Goal: Communication & Community: Answer question/provide support

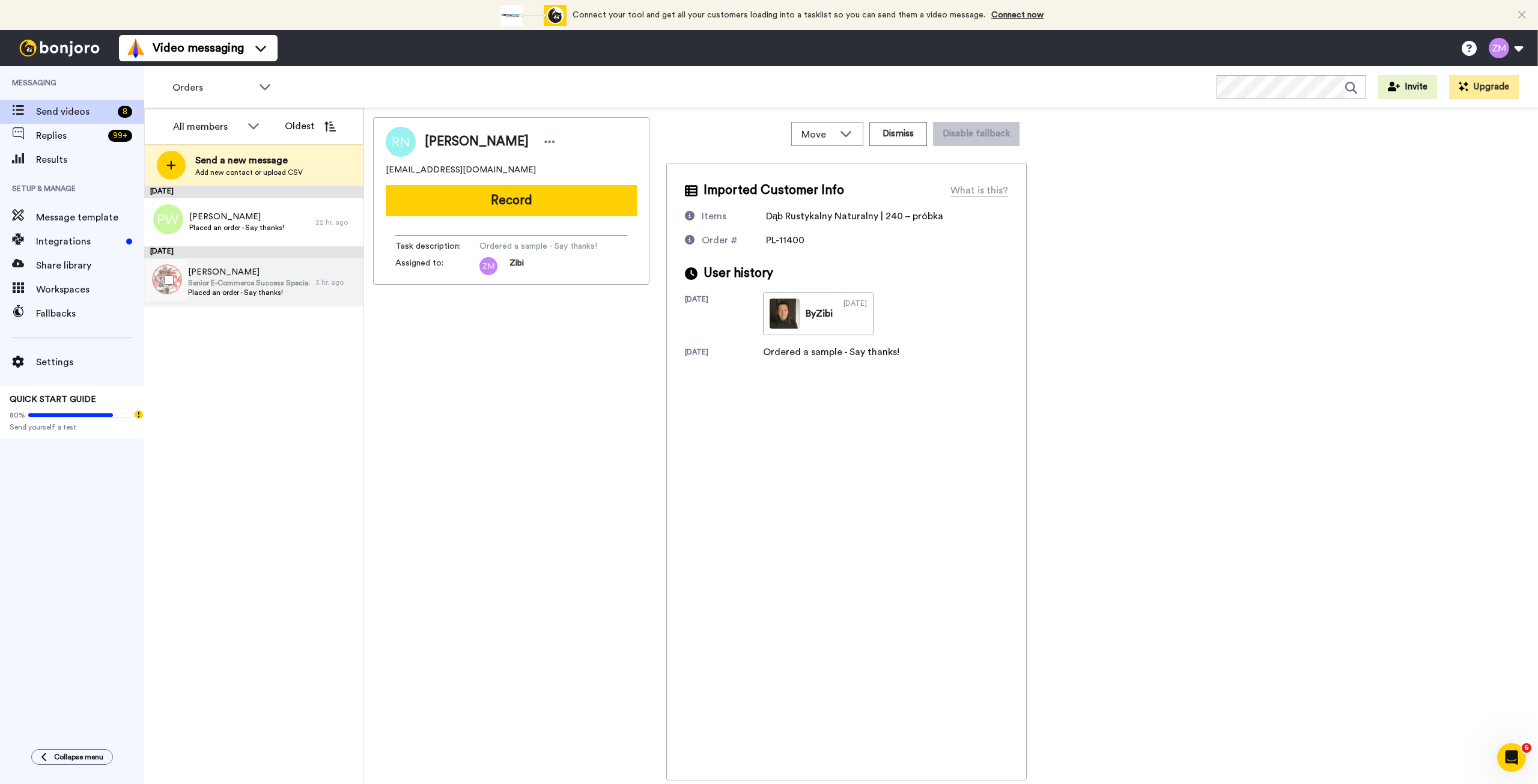
click at [230, 276] on span "Kamil Grabowski" at bounding box center [249, 272] width 121 height 12
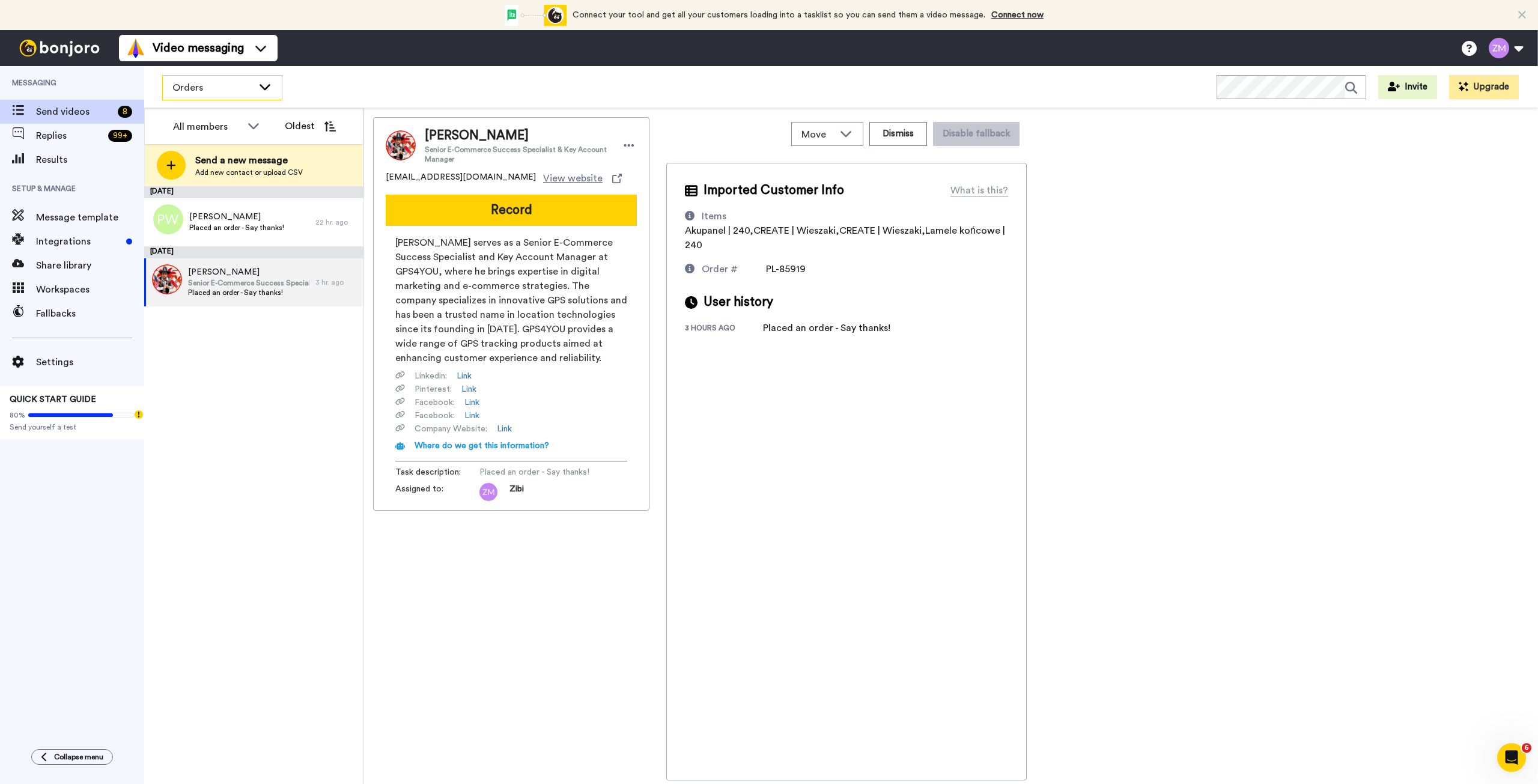
click at [265, 86] on icon at bounding box center [265, 86] width 14 height 12
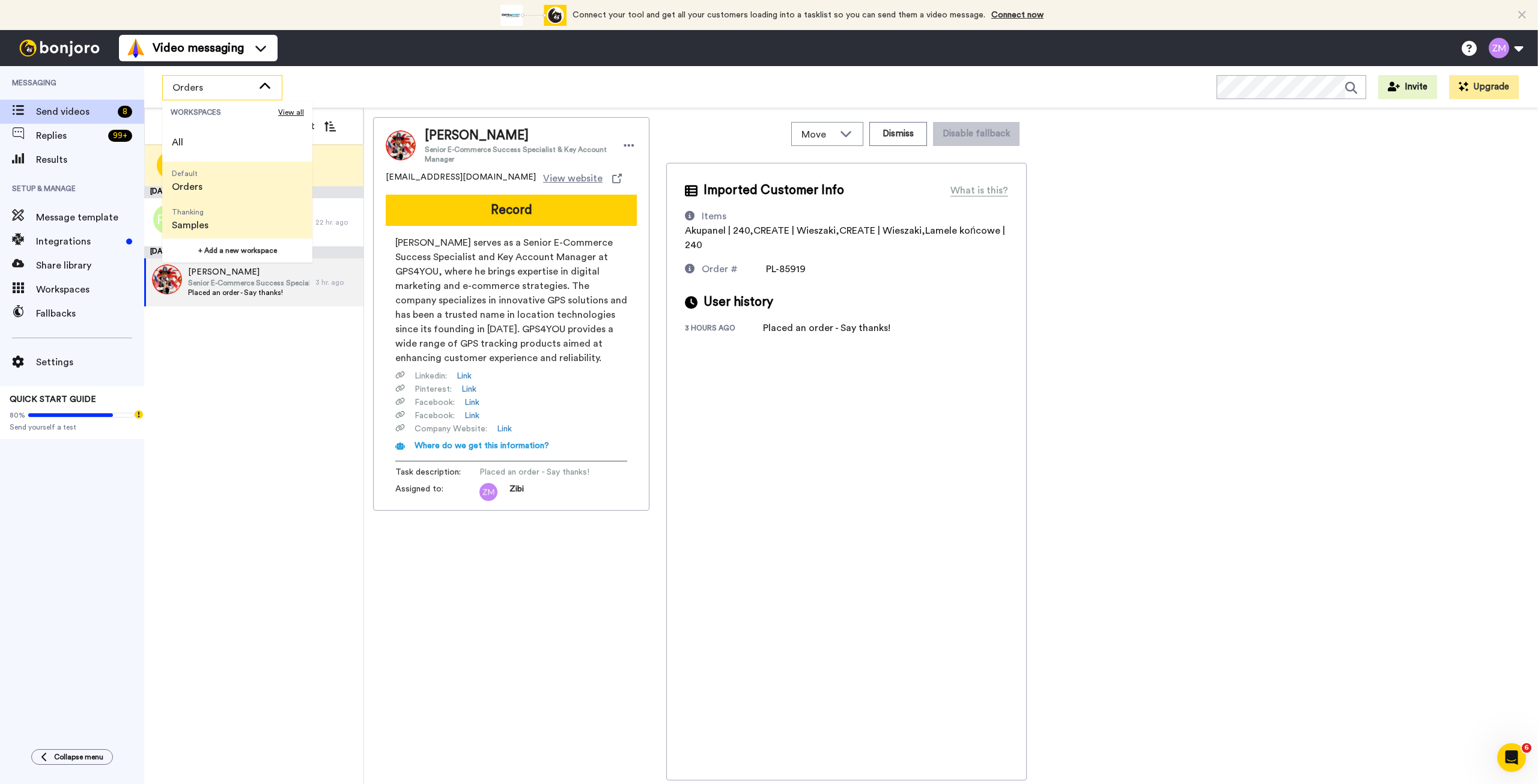
click at [210, 220] on span "Thanking Samples" at bounding box center [190, 219] width 56 height 38
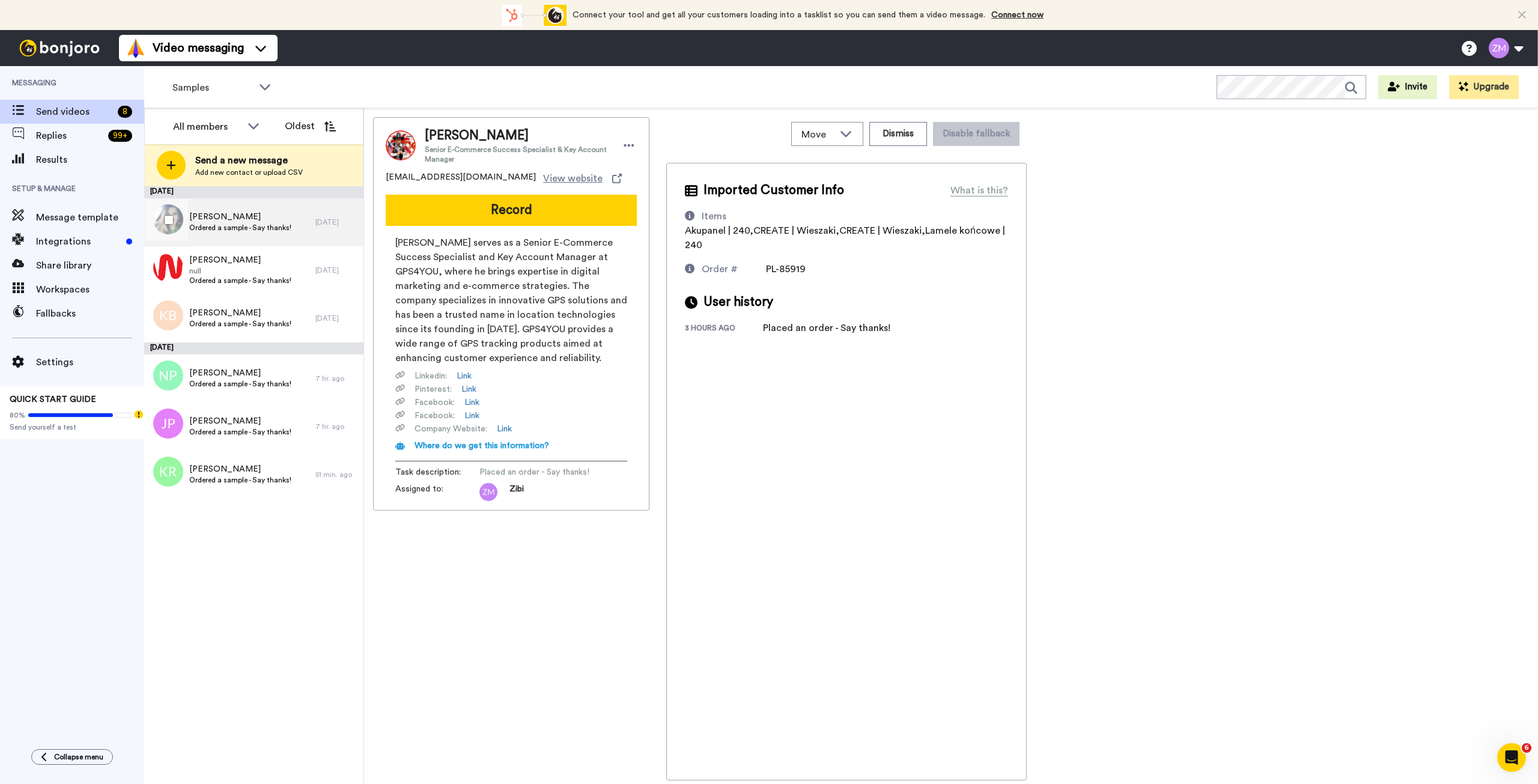
click at [237, 212] on span "Aneta Strzeszewska" at bounding box center [240, 217] width 102 height 12
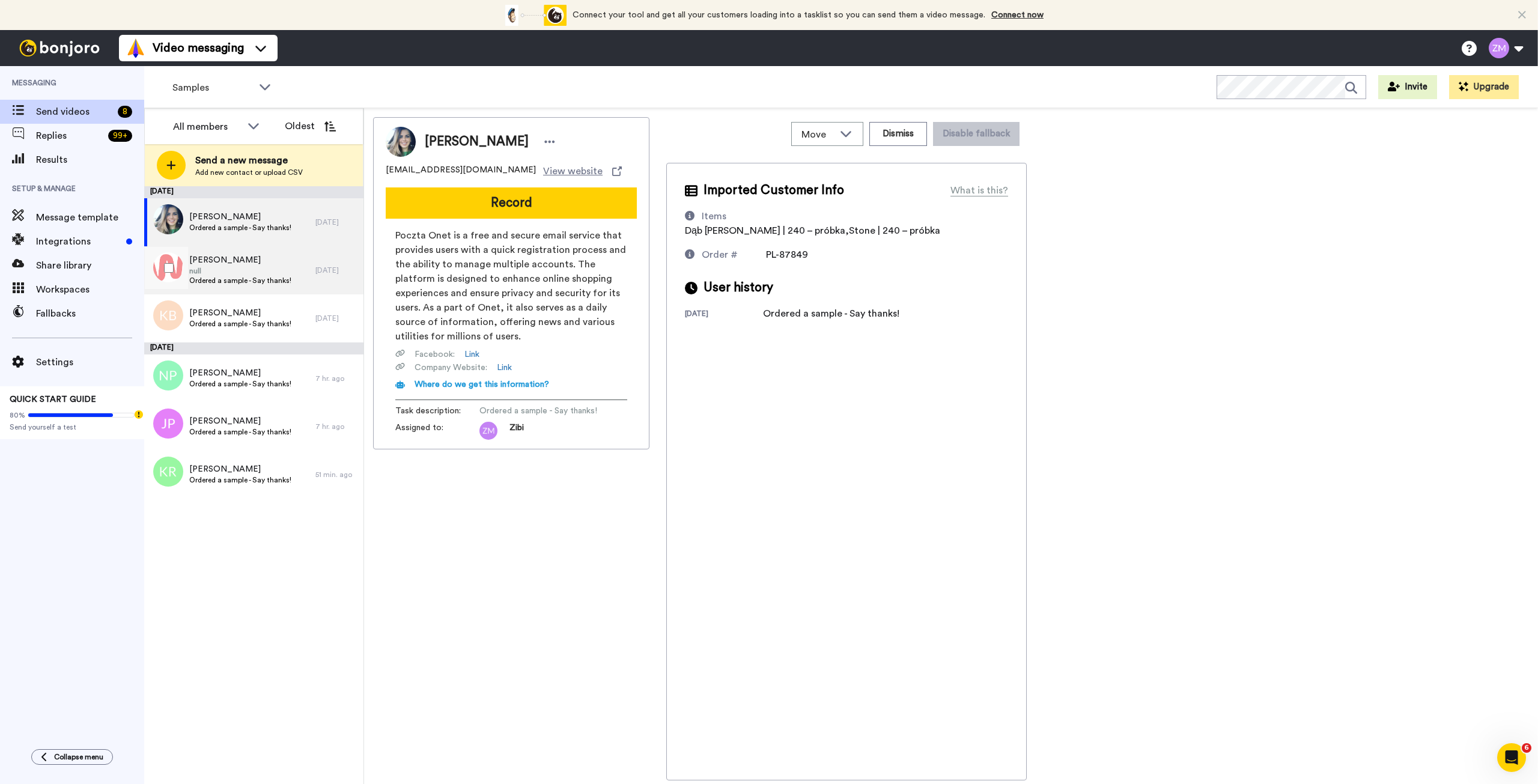
click at [236, 265] on span "Anna Krajka" at bounding box center [240, 260] width 102 height 12
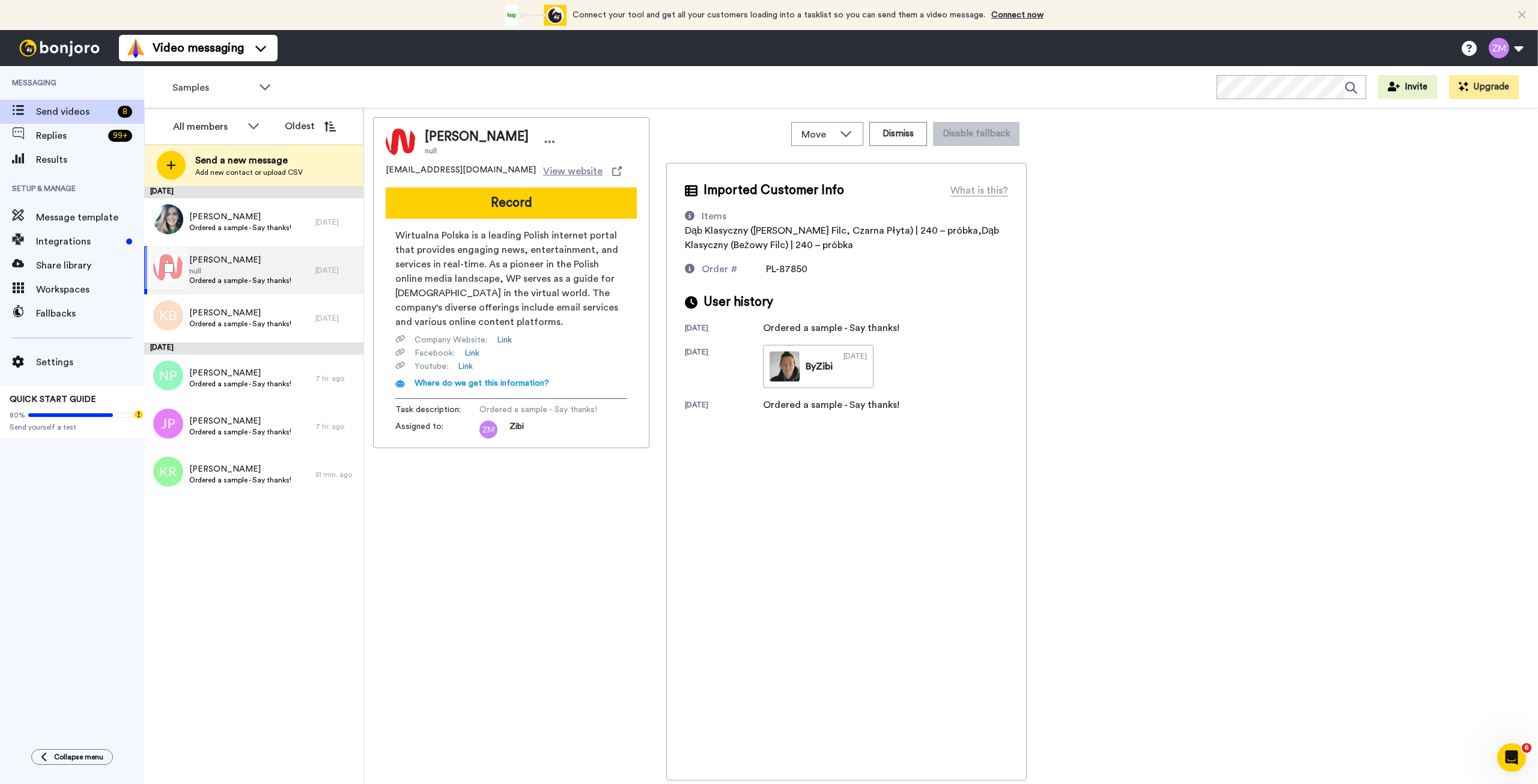
click at [286, 267] on span "null" at bounding box center [240, 271] width 102 height 10
click at [905, 137] on button "Dismiss" at bounding box center [899, 134] width 58 height 24
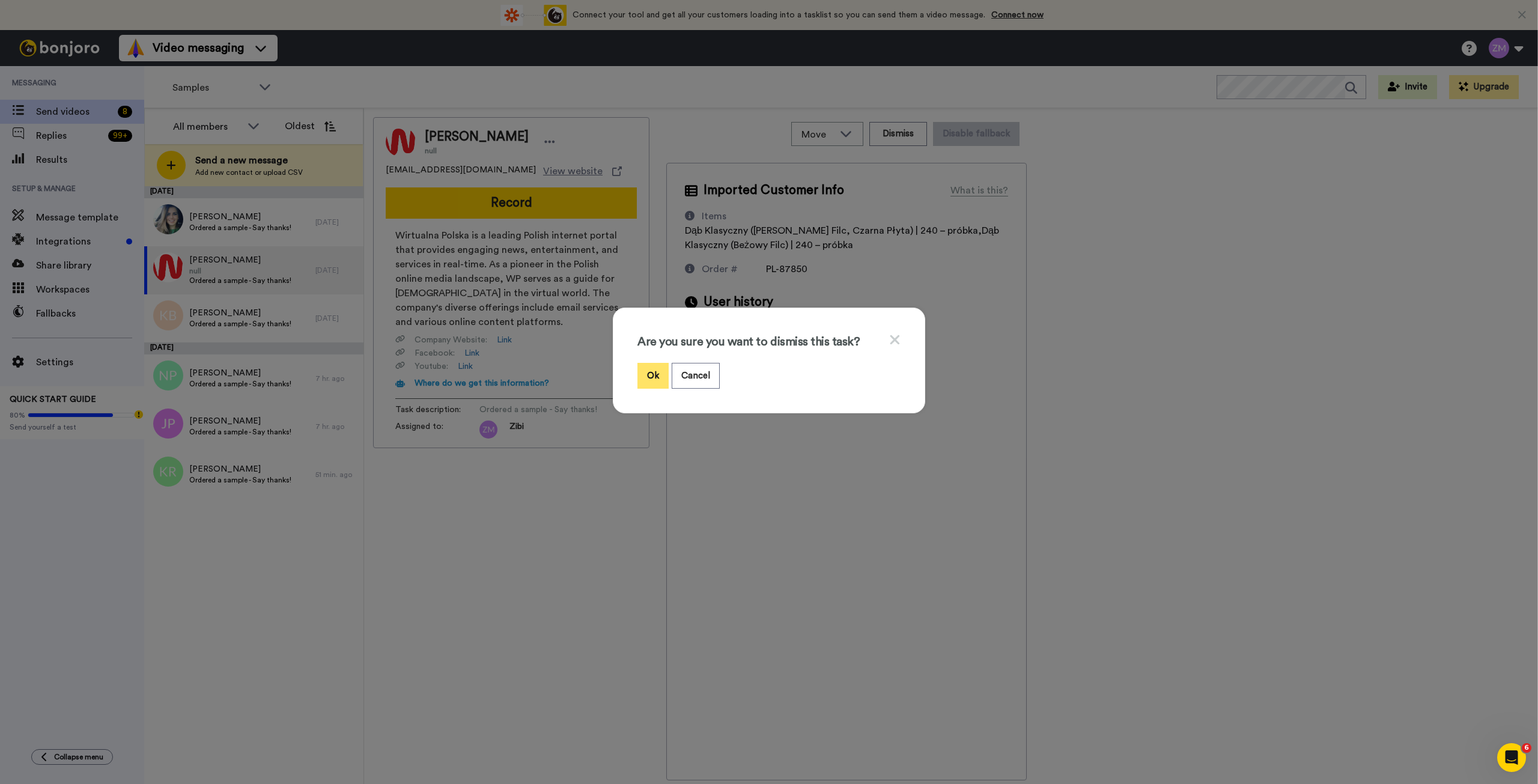
click at [650, 375] on button "Ok" at bounding box center [652, 375] width 31 height 26
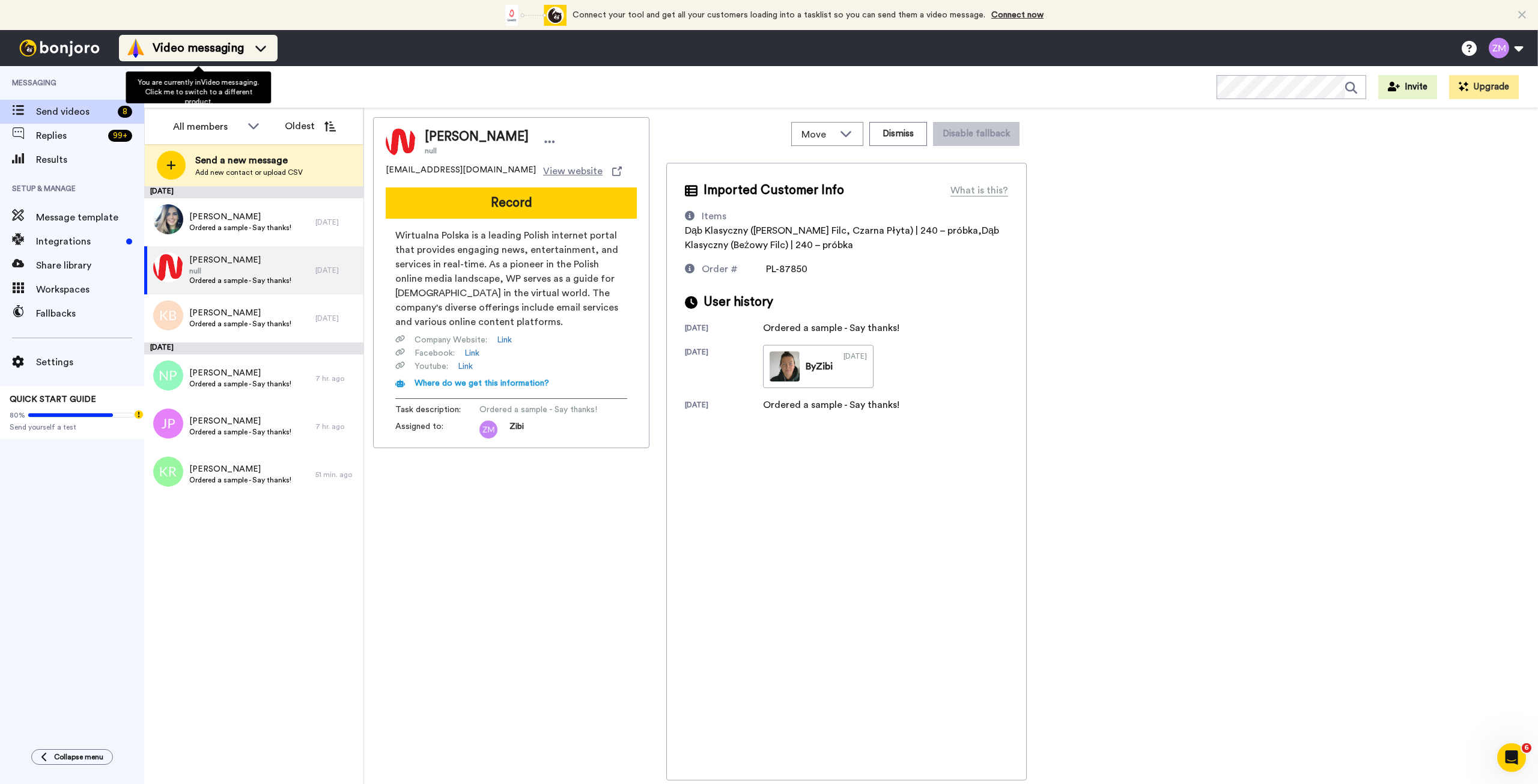
click at [274, 42] on li "Video messaging" at bounding box center [198, 48] width 159 height 26
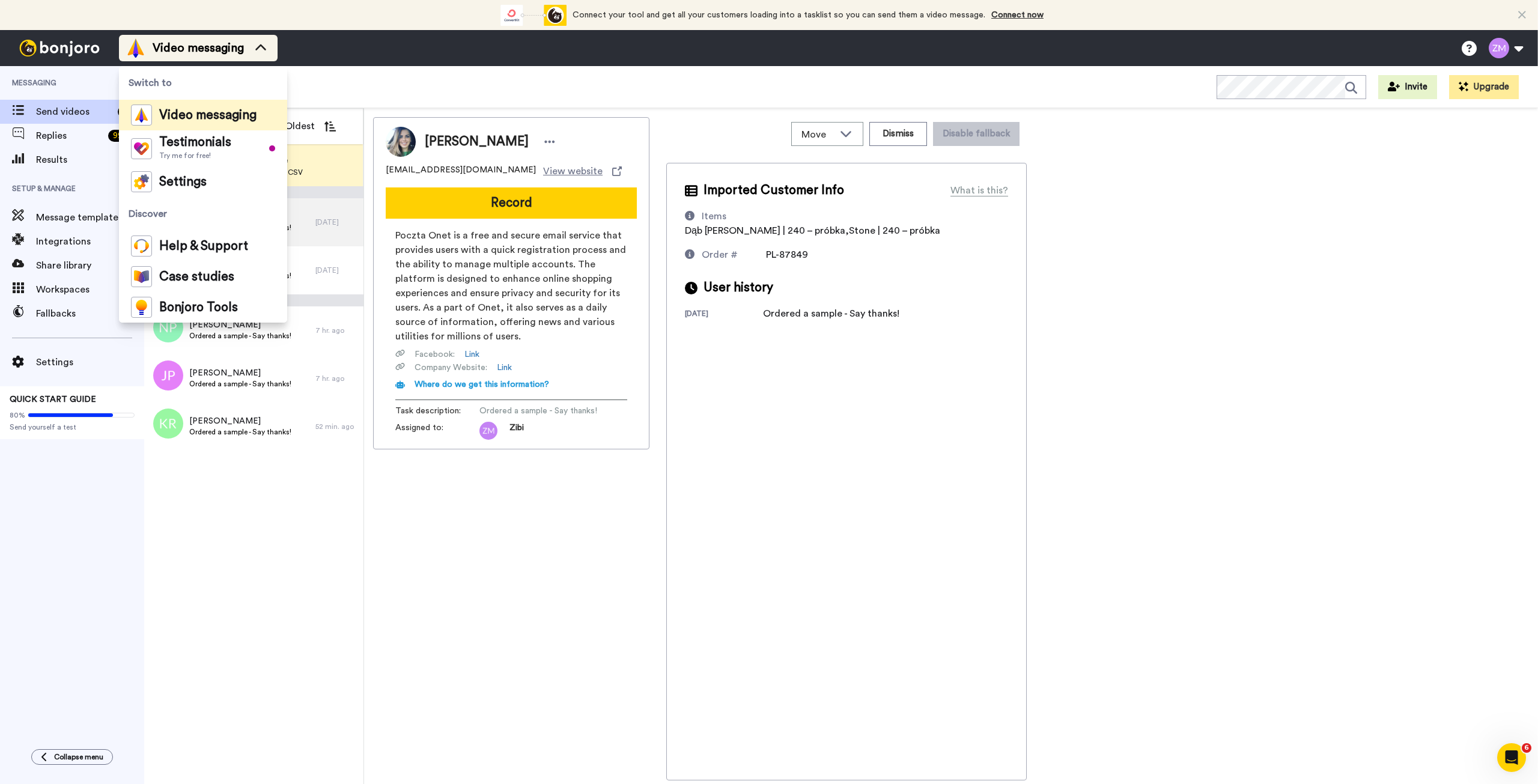
click at [270, 45] on icon at bounding box center [260, 48] width 19 height 12
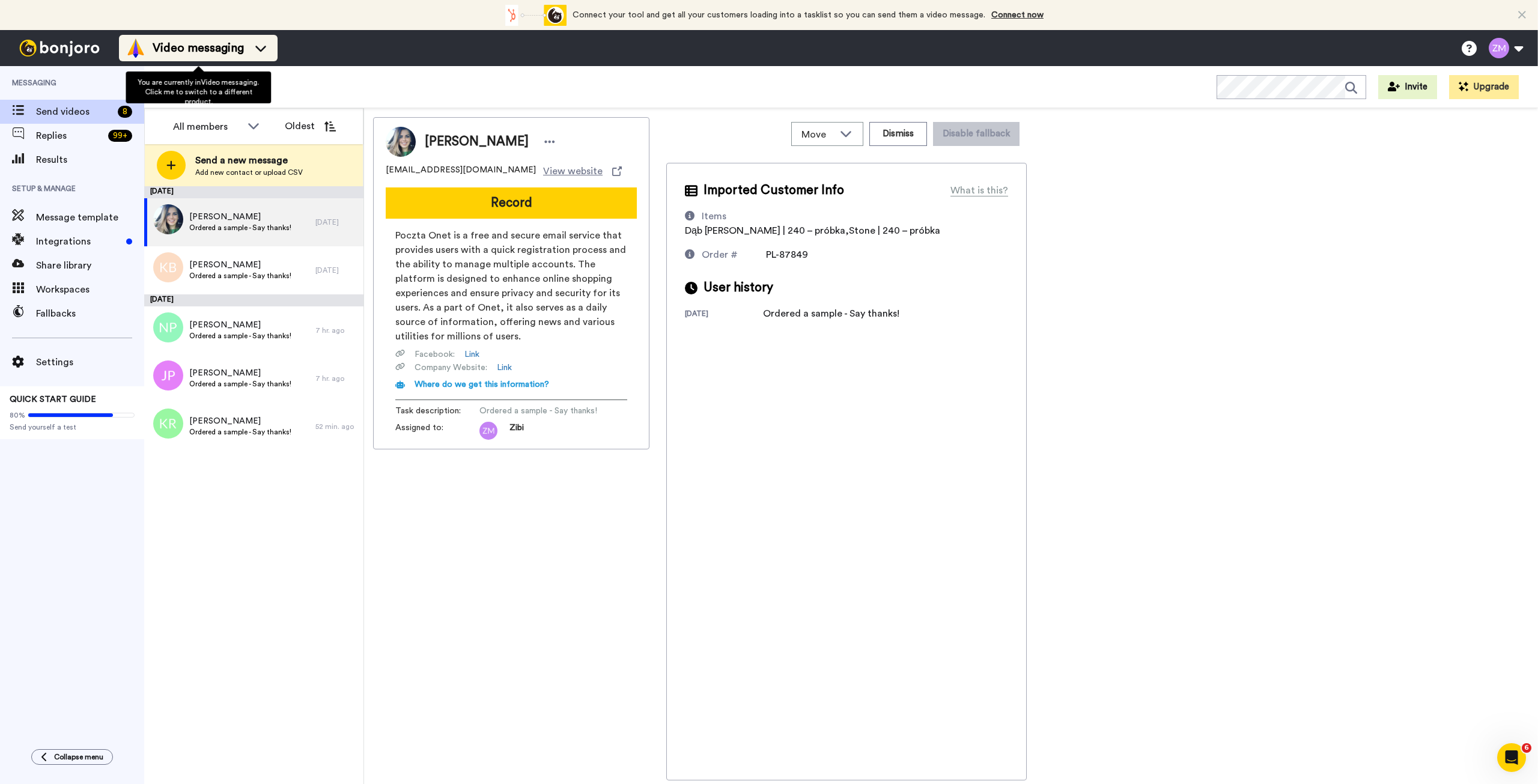
click at [269, 45] on icon at bounding box center [260, 48] width 19 height 12
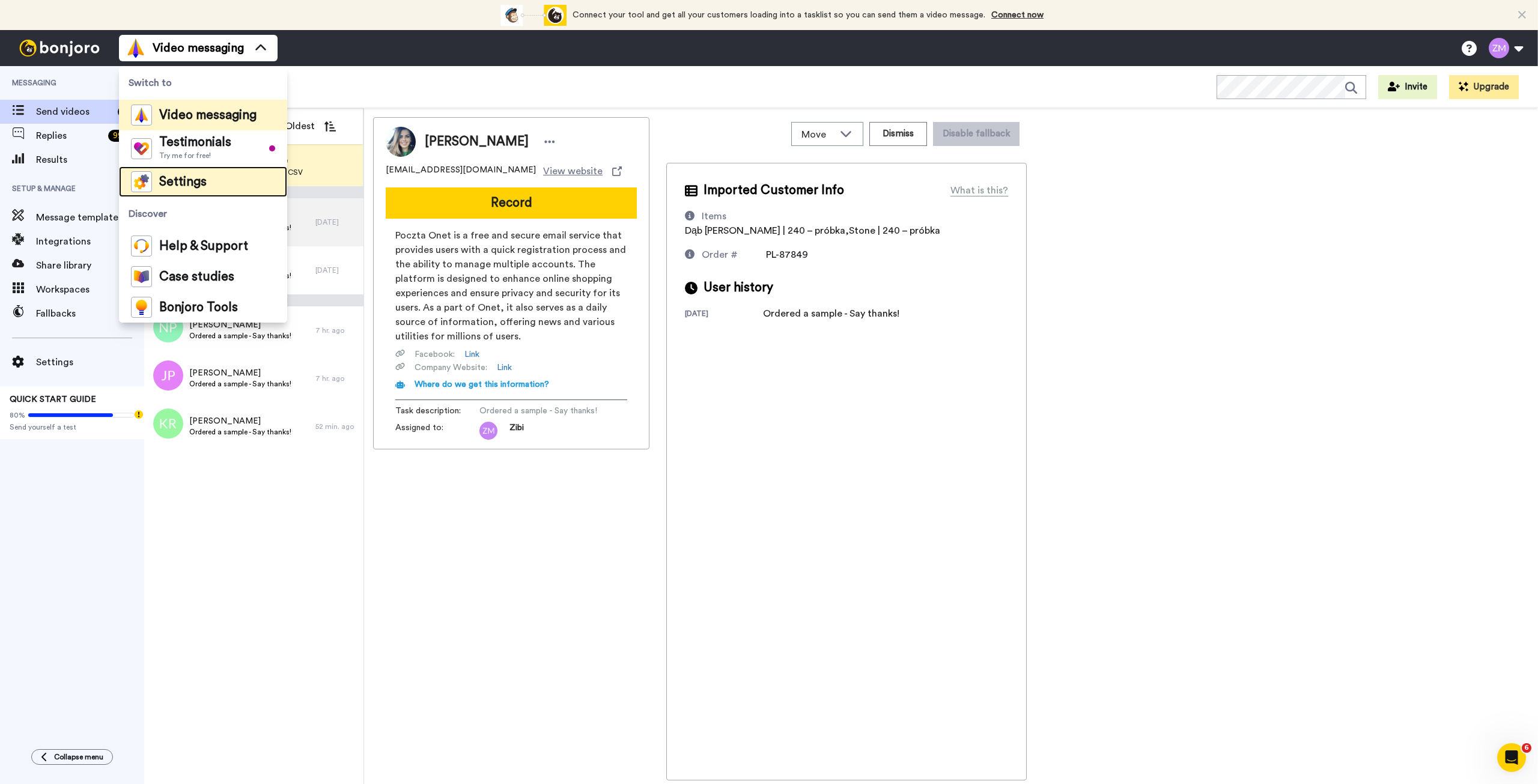
click at [205, 178] on span "Settings" at bounding box center [183, 182] width 47 height 12
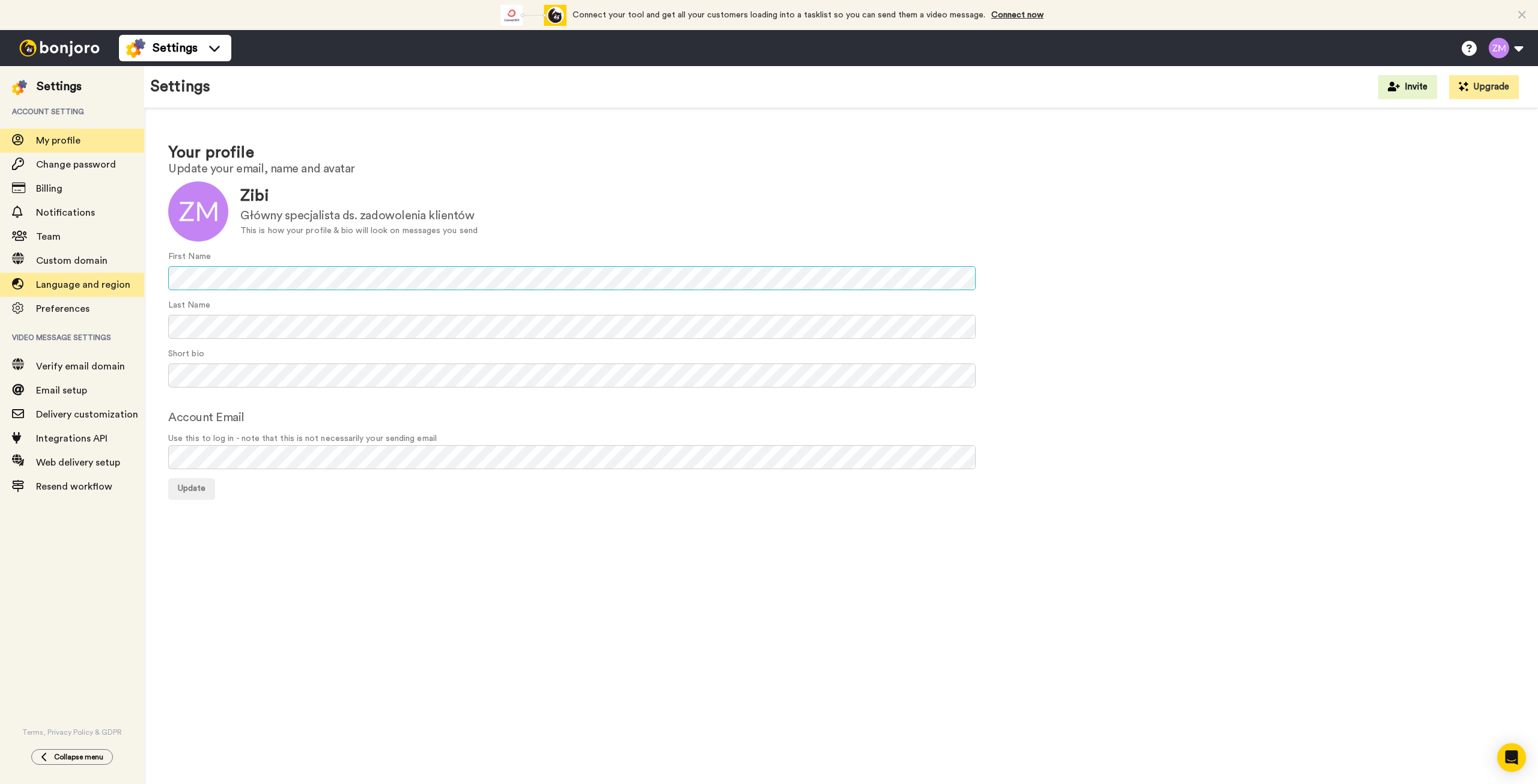
click at [134, 278] on div "Settings Account setting My profile Change password Billing Notifications Team …" at bounding box center [769, 425] width 1538 height 718
click at [269, 251] on div "First Name" at bounding box center [841, 271] width 1346 height 39
click at [187, 494] on button "Update" at bounding box center [192, 488] width 47 height 22
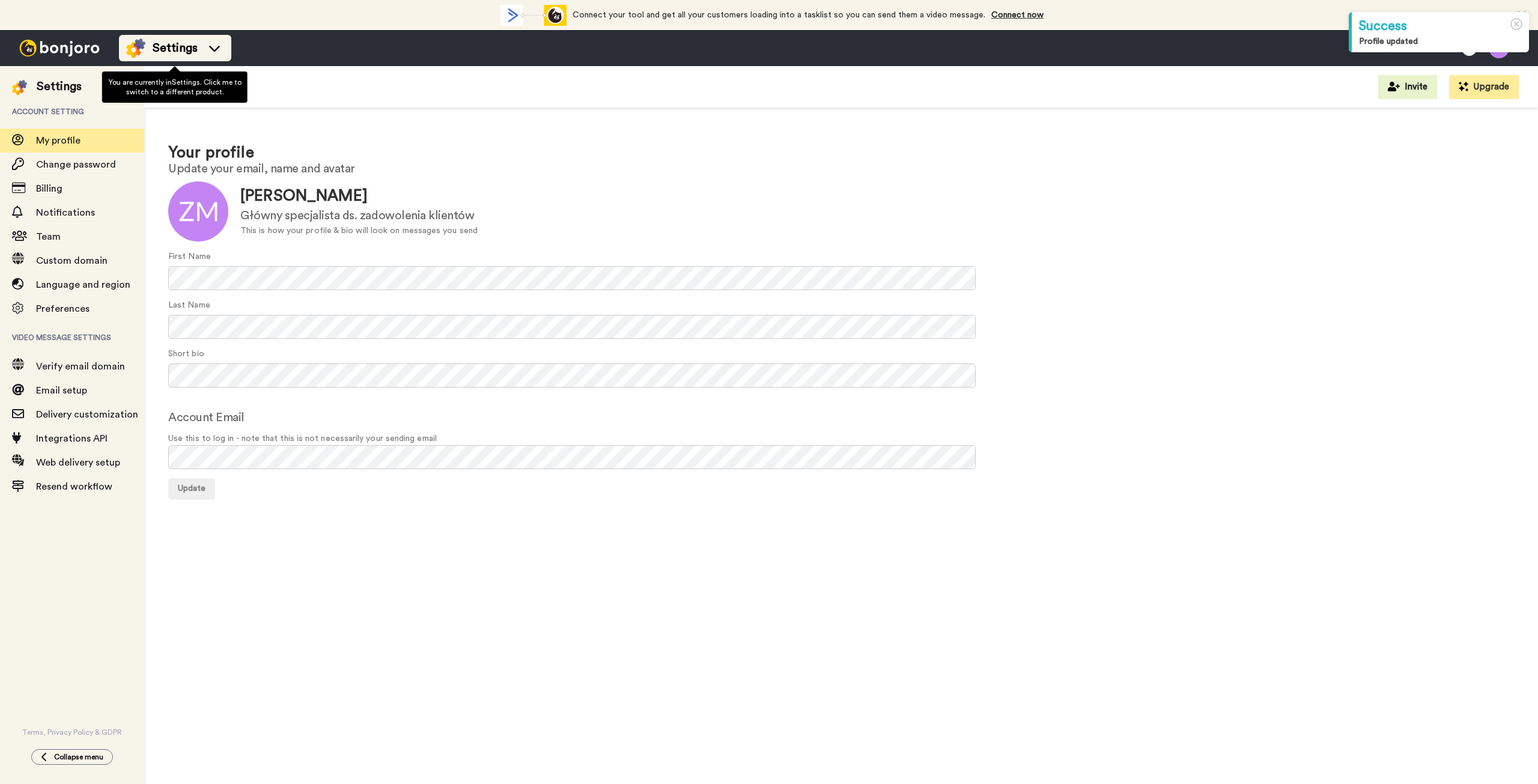
click at [218, 41] on div "Settings" at bounding box center [175, 47] width 98 height 19
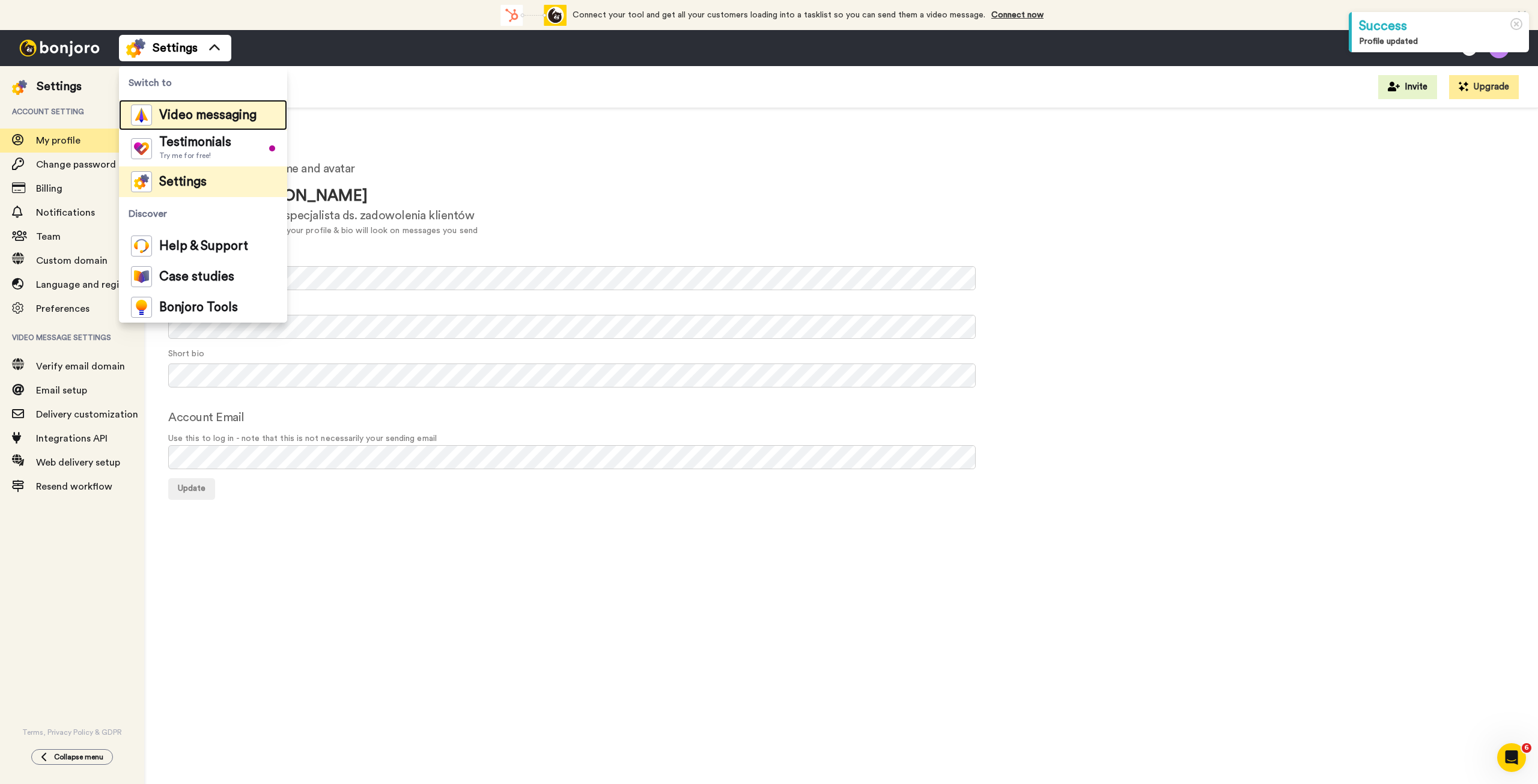
click at [198, 115] on span "Video messaging" at bounding box center [208, 115] width 97 height 12
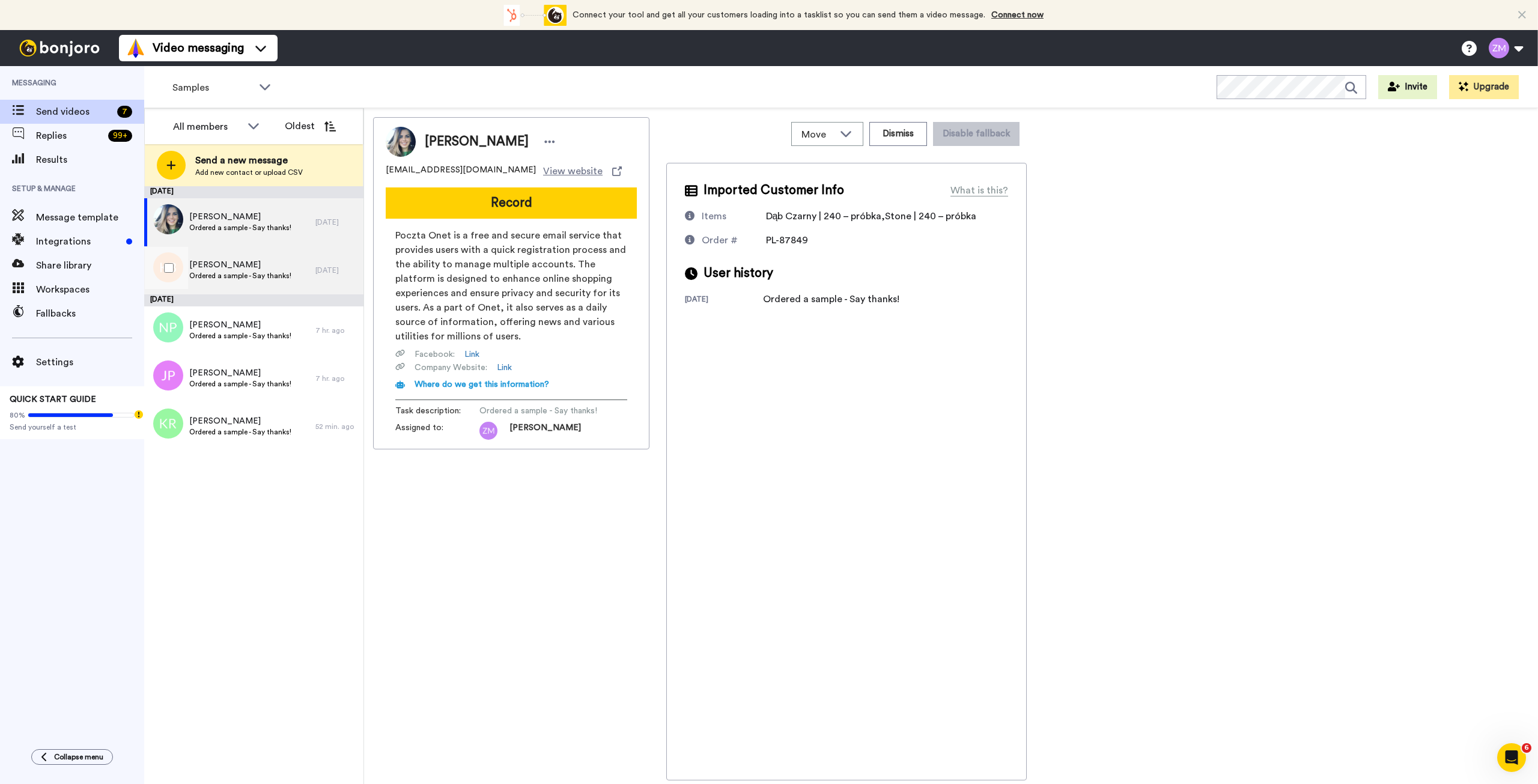
click at [268, 271] on span "Ordered a sample - Say thanks!" at bounding box center [240, 276] width 102 height 10
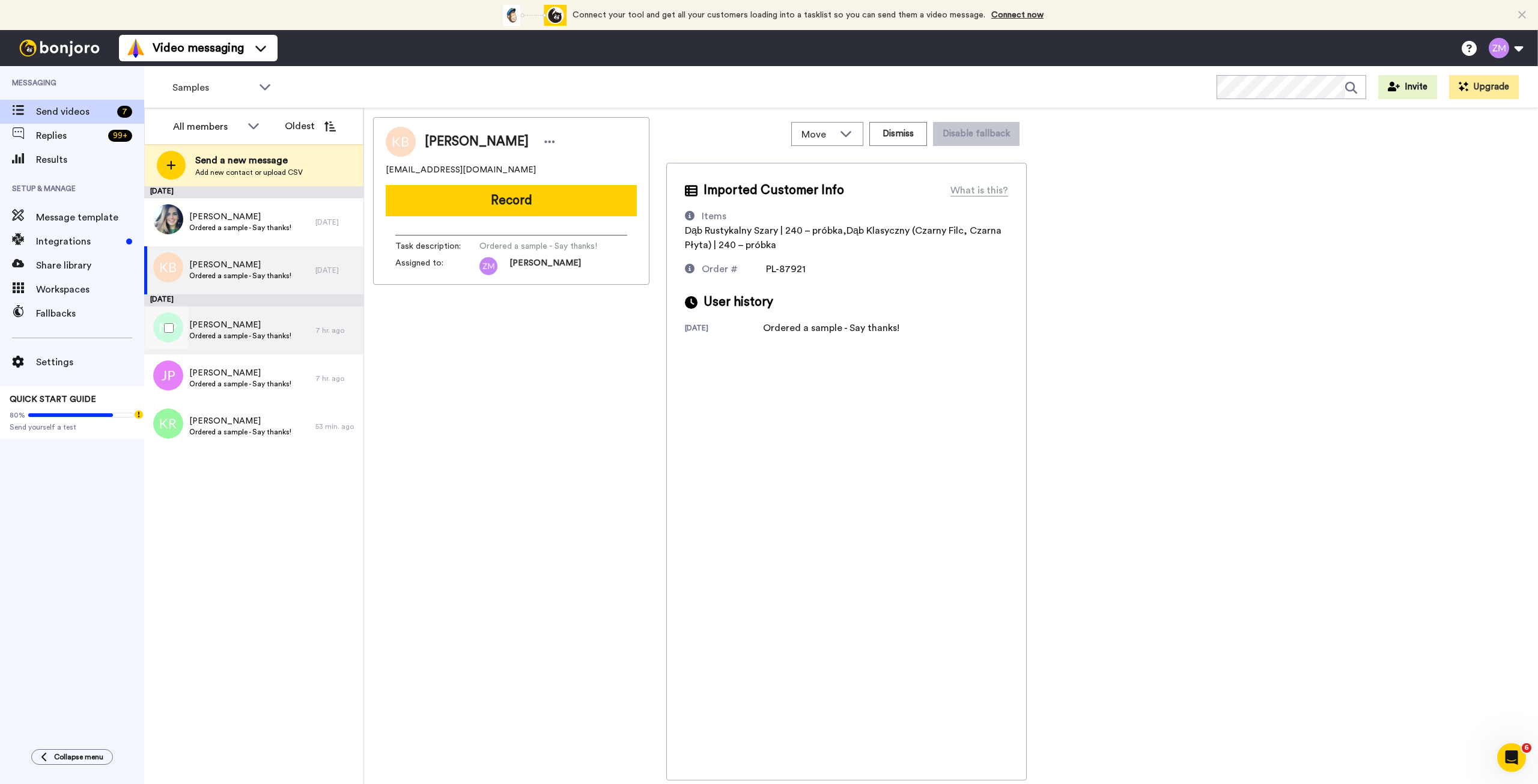
click at [271, 332] on span "Ordered a sample - Say thanks!" at bounding box center [240, 336] width 102 height 10
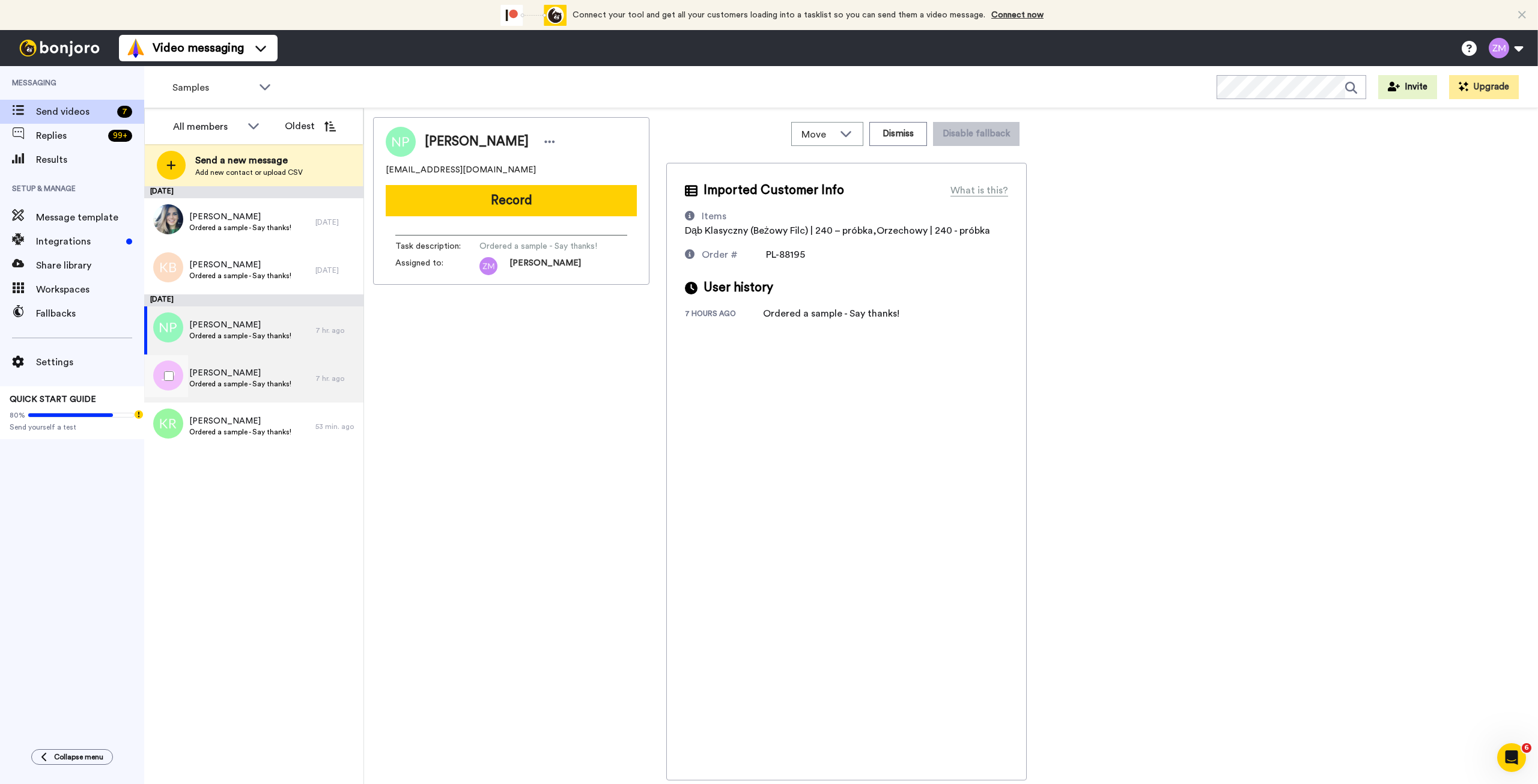
click at [259, 378] on span "Joanna Piasecka" at bounding box center [240, 373] width 102 height 12
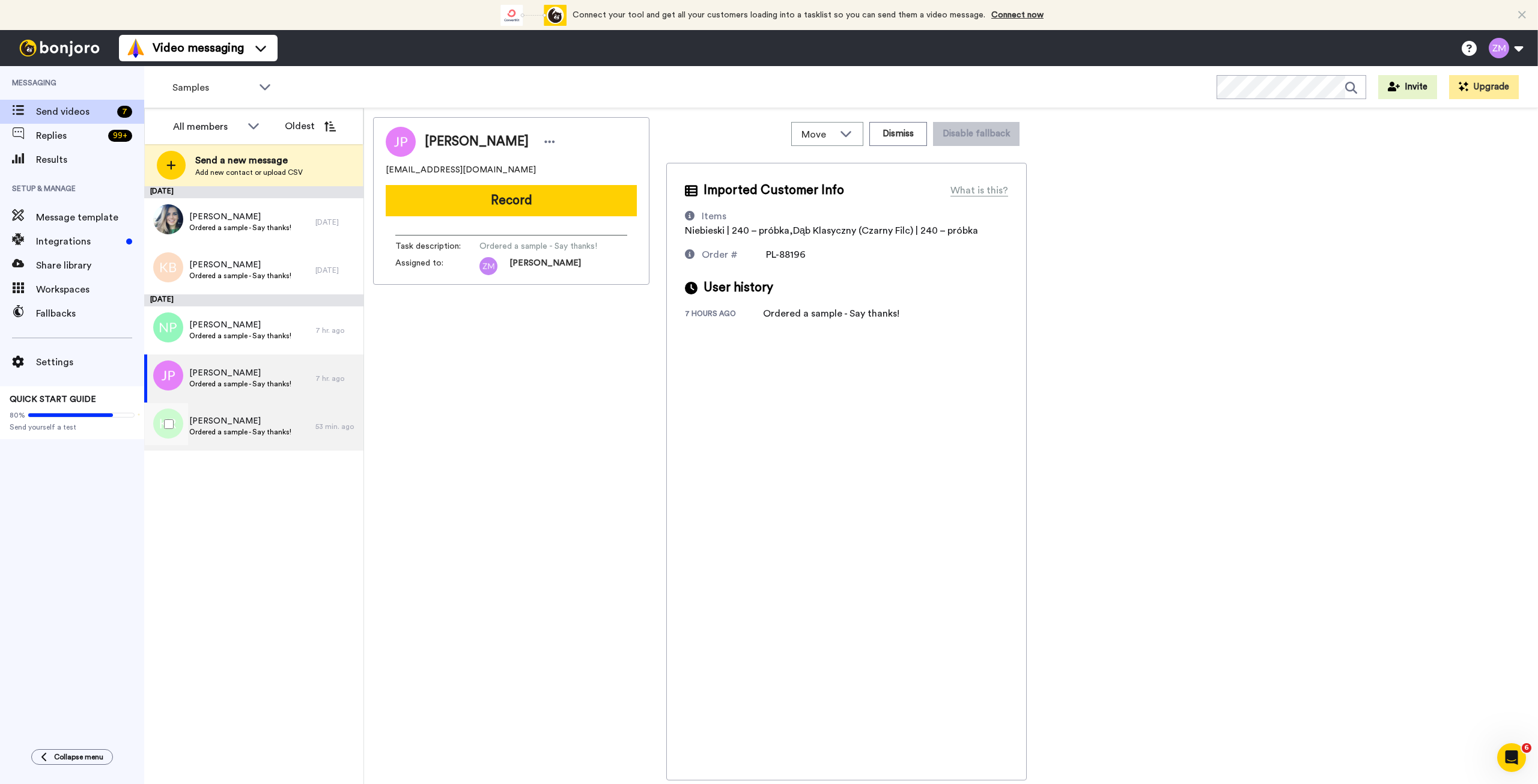
click at [262, 429] on span "Ordered a sample - Say thanks!" at bounding box center [240, 432] width 102 height 10
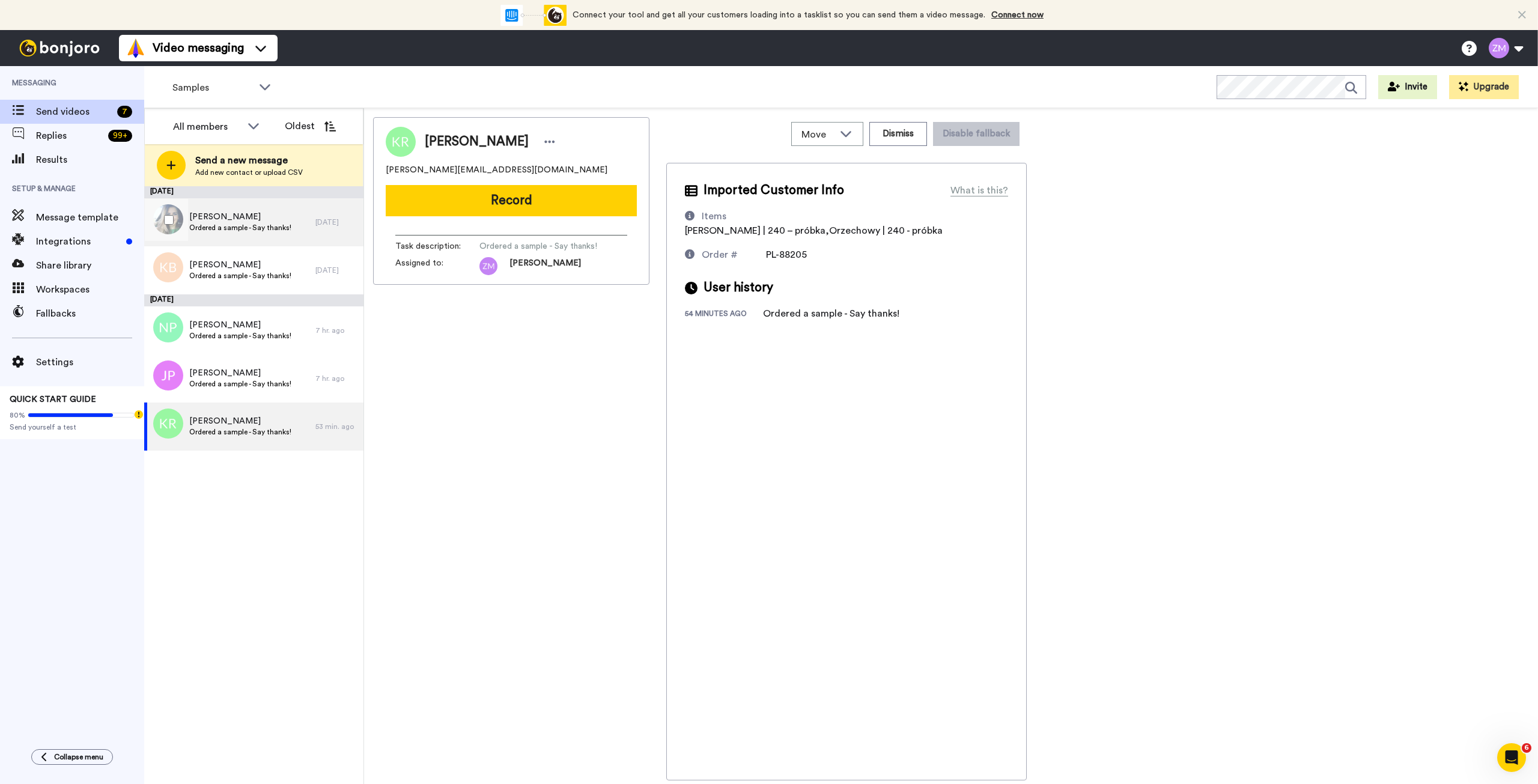
click at [266, 215] on span "Aneta Strzeszewska" at bounding box center [240, 217] width 102 height 12
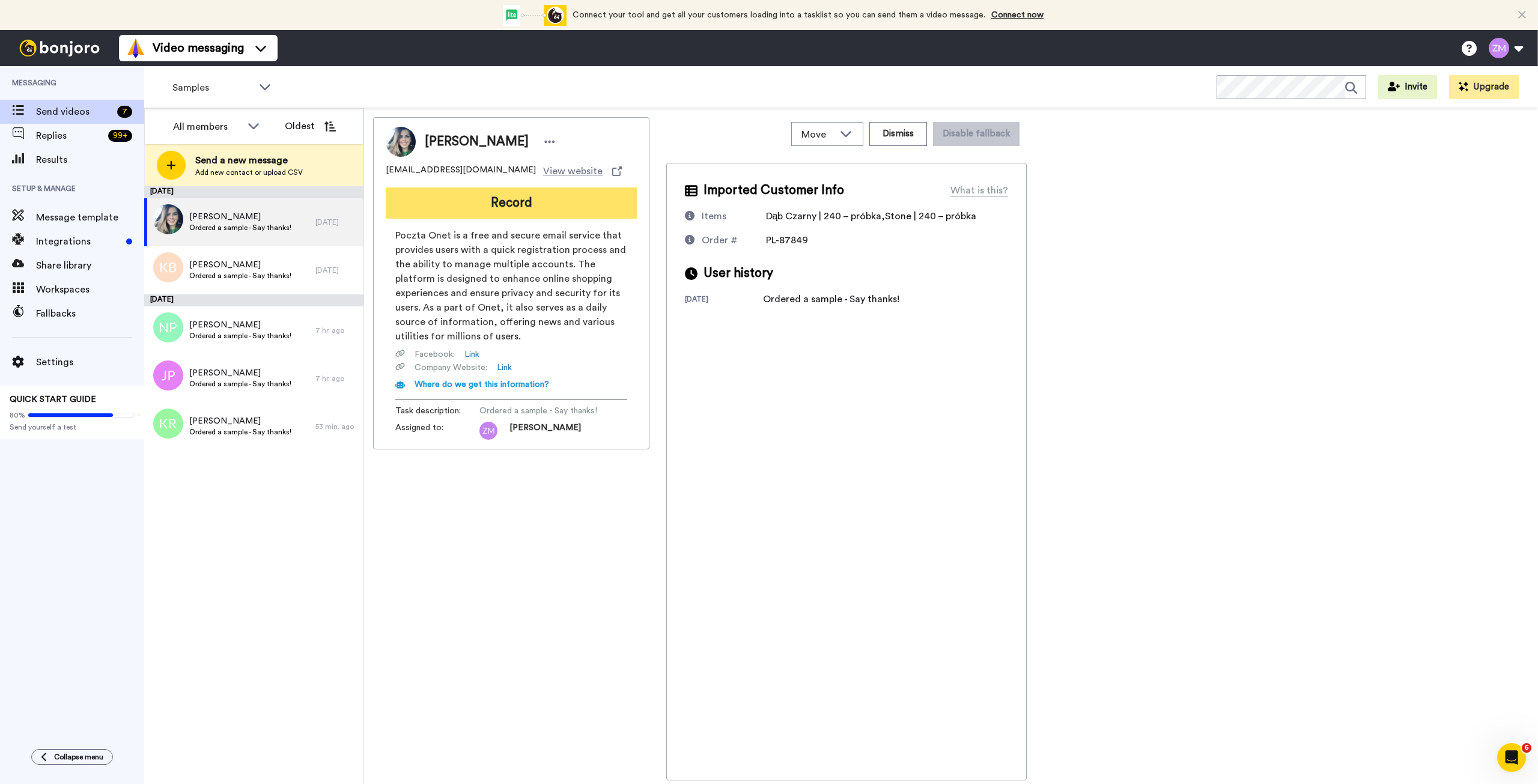
click at [527, 200] on button "Record" at bounding box center [511, 203] width 251 height 31
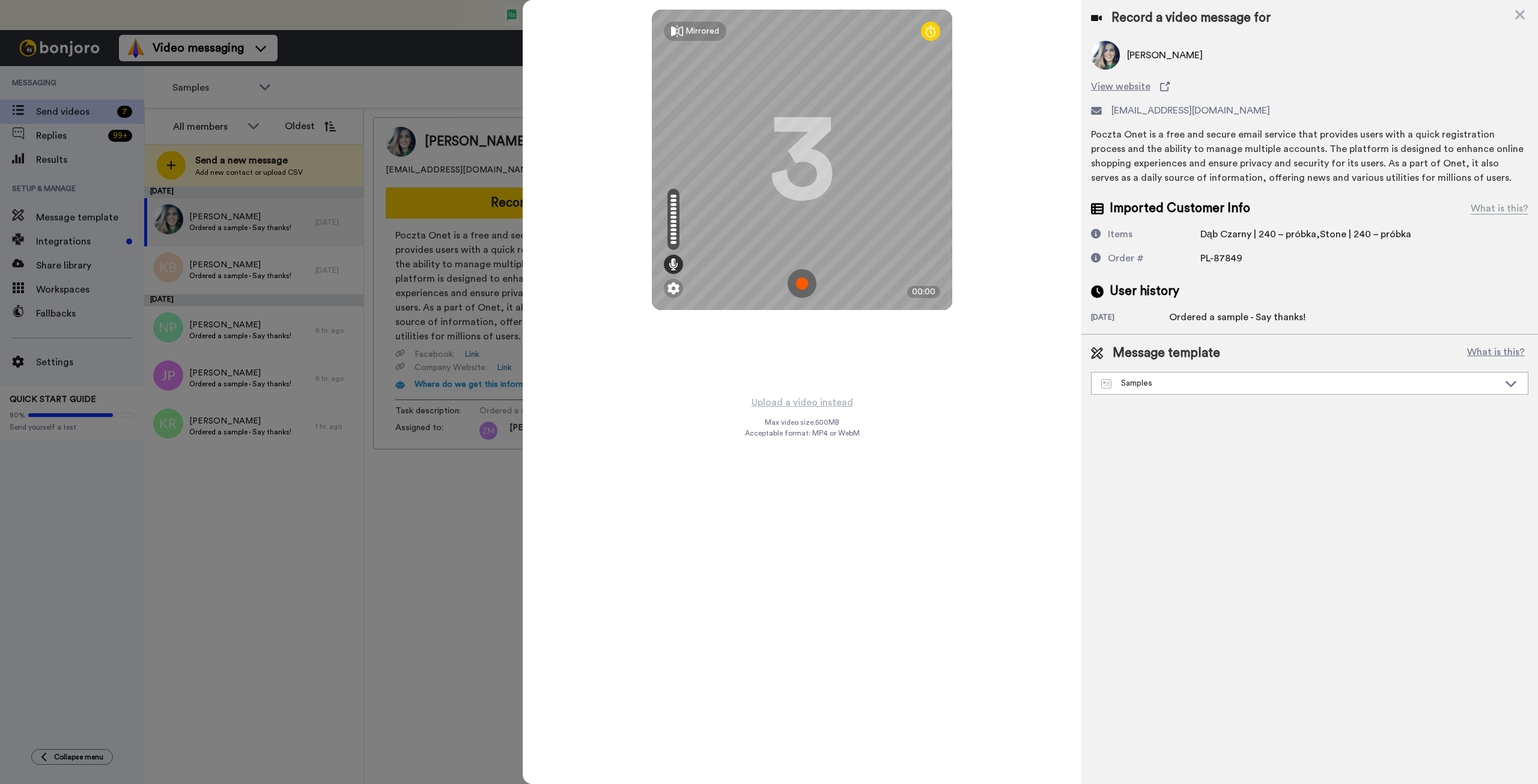
click at [797, 284] on img at bounding box center [802, 284] width 29 height 29
click at [809, 286] on img at bounding box center [802, 284] width 29 height 29
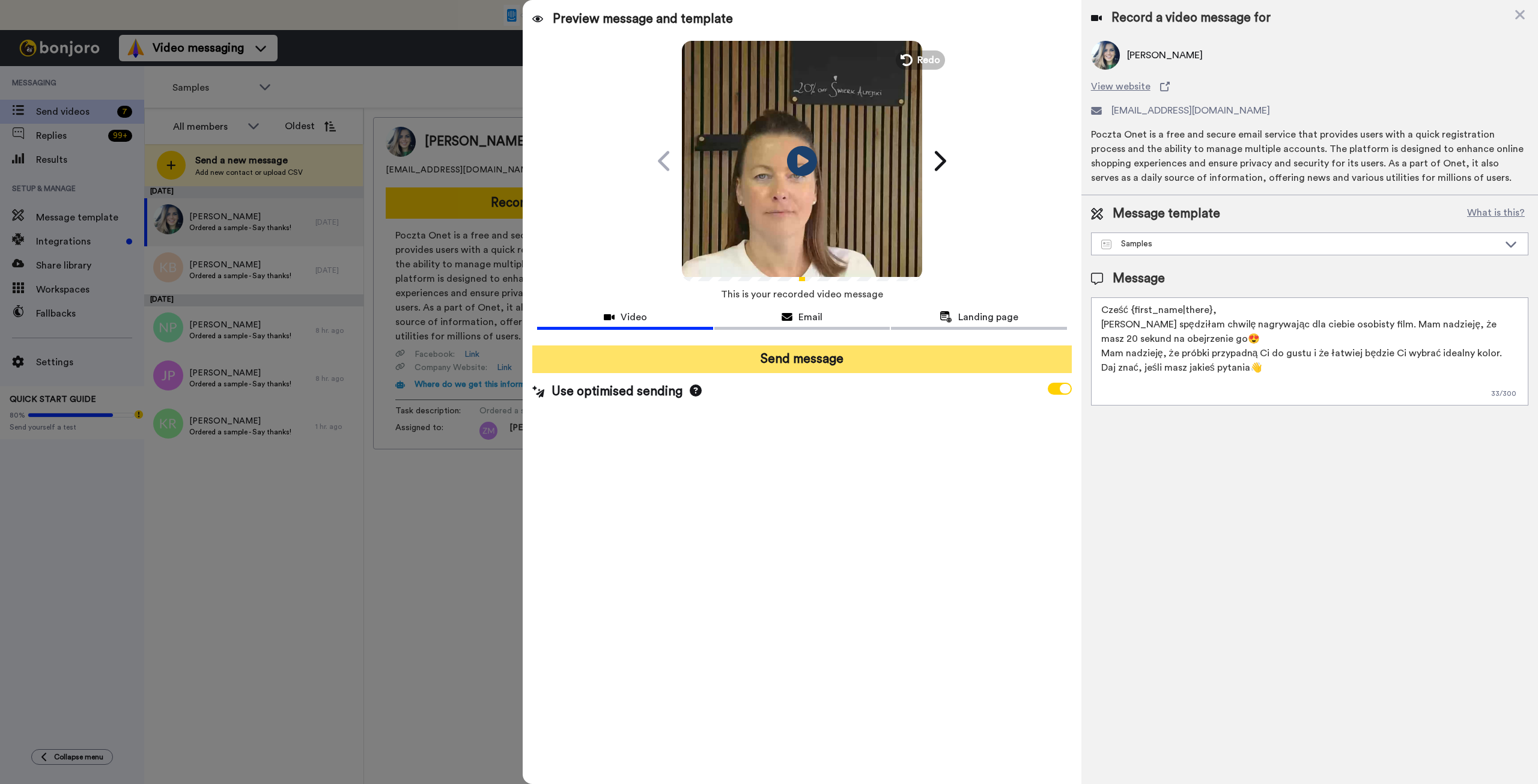
click at [852, 361] on button "Send message" at bounding box center [802, 359] width 539 height 28
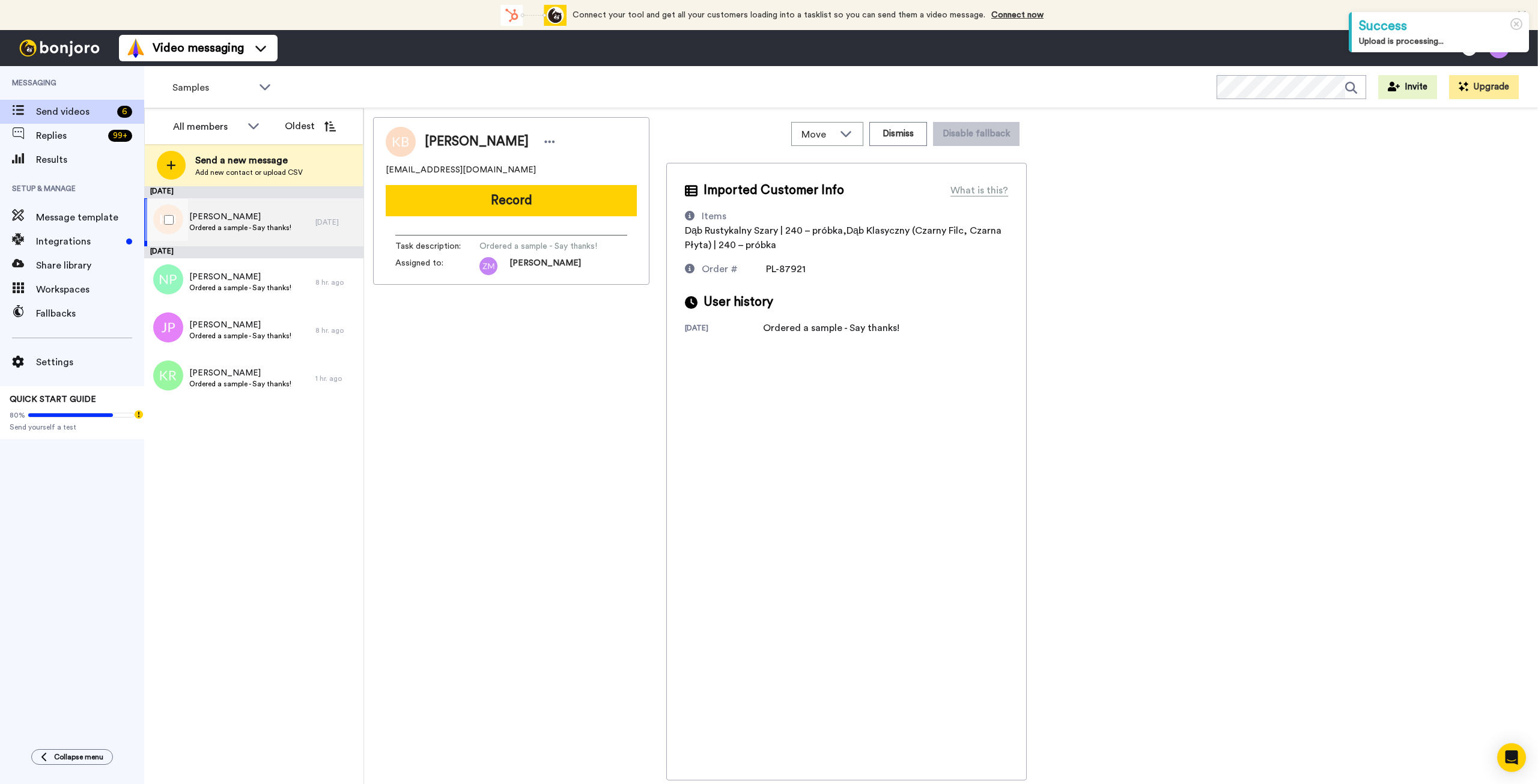
click at [259, 222] on span "[PERSON_NAME]" at bounding box center [240, 217] width 102 height 12
click at [502, 204] on button "Record" at bounding box center [511, 200] width 251 height 31
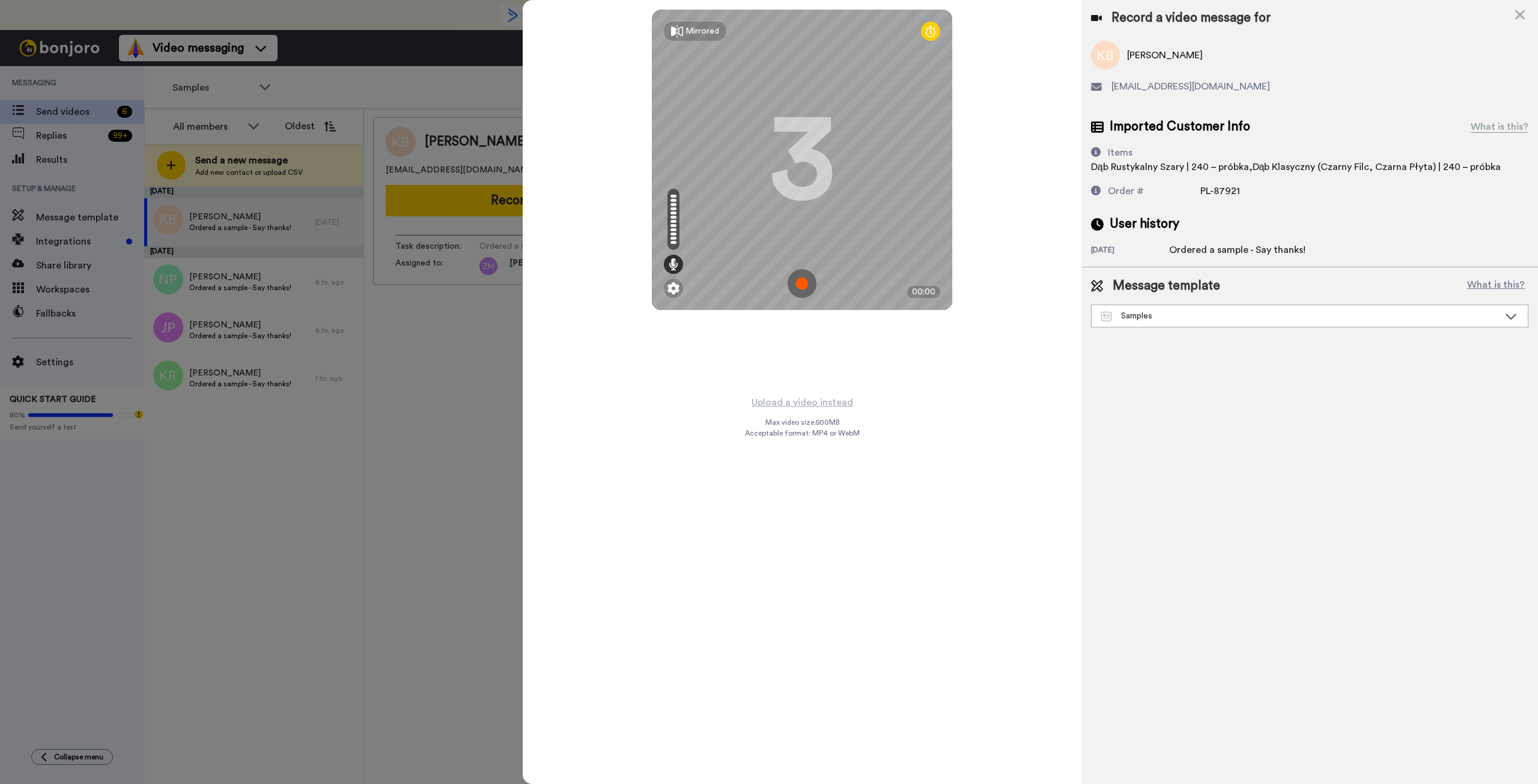
click at [801, 286] on img at bounding box center [802, 284] width 29 height 29
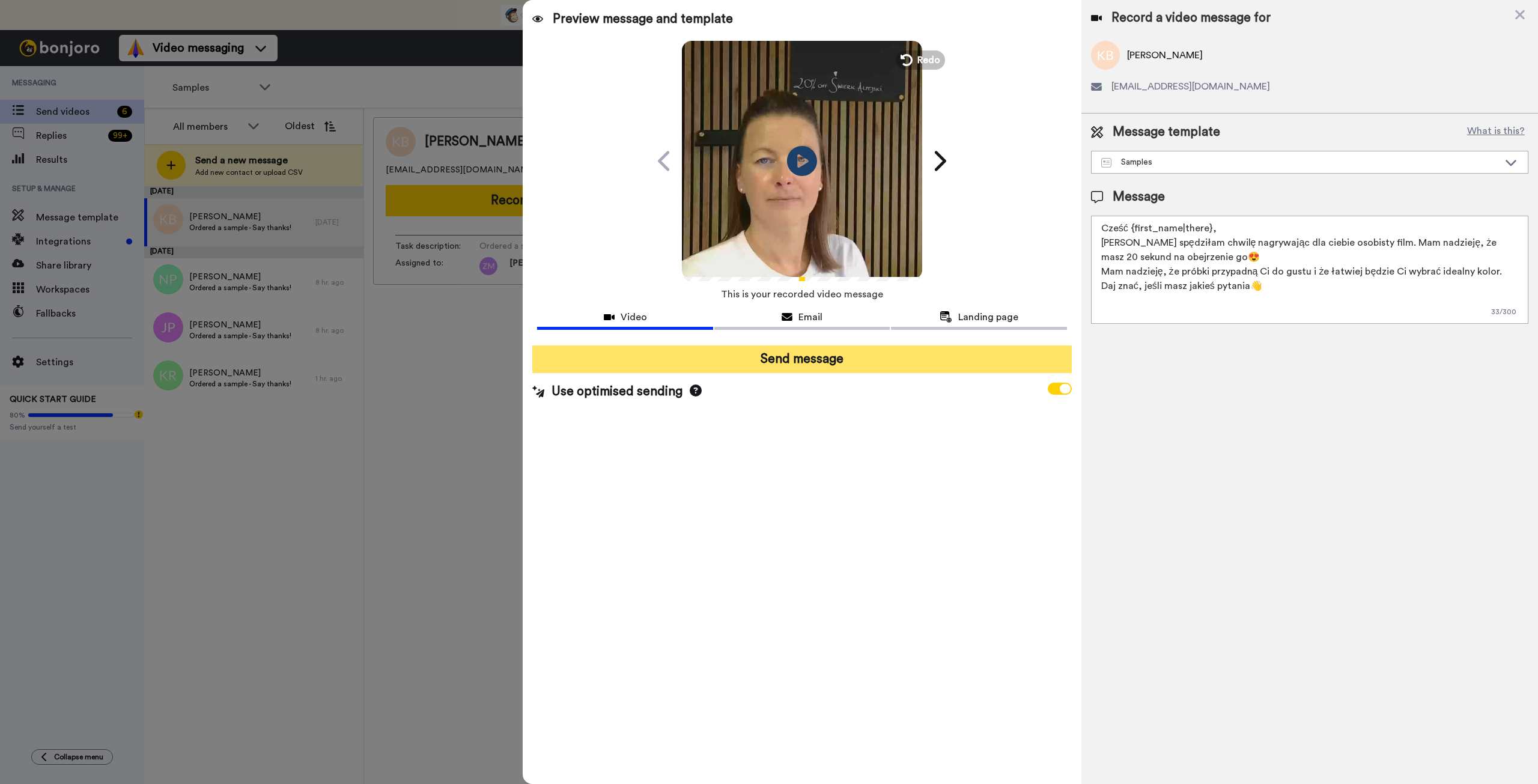
click at [870, 367] on button "Send message" at bounding box center [802, 359] width 539 height 28
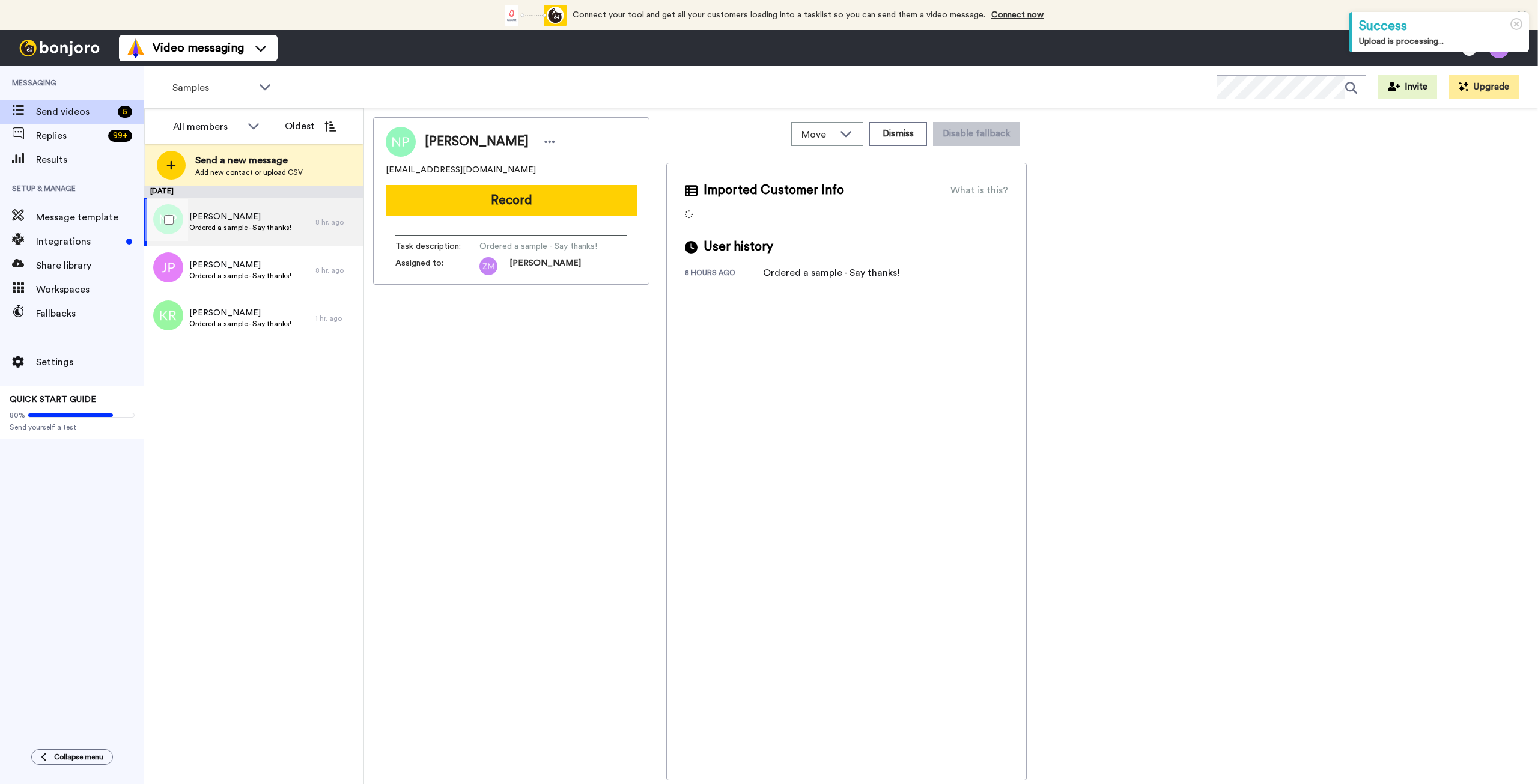
click at [242, 226] on span "Ordered a sample - Say thanks!" at bounding box center [240, 228] width 102 height 10
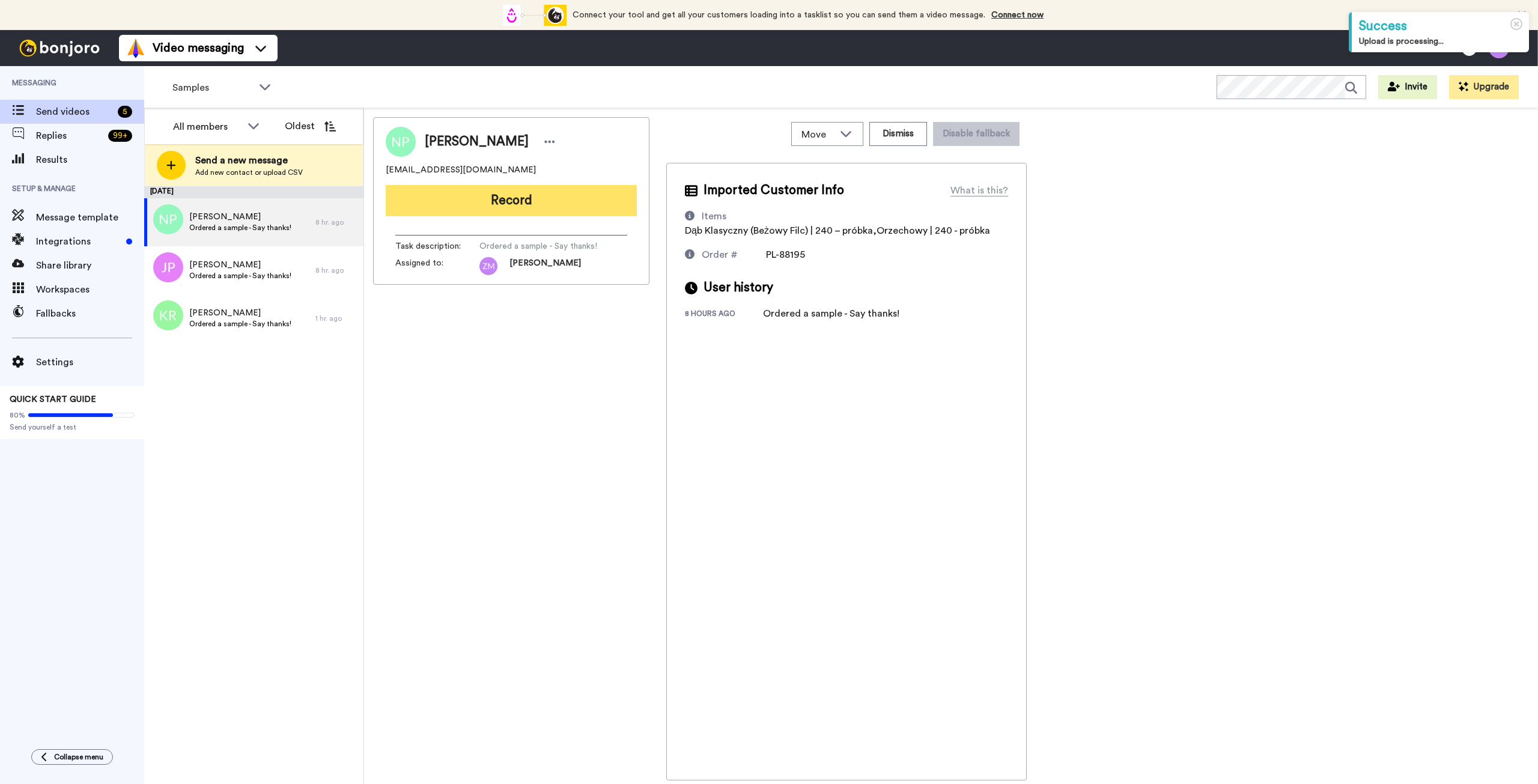
click at [564, 196] on button "Record" at bounding box center [511, 200] width 251 height 31
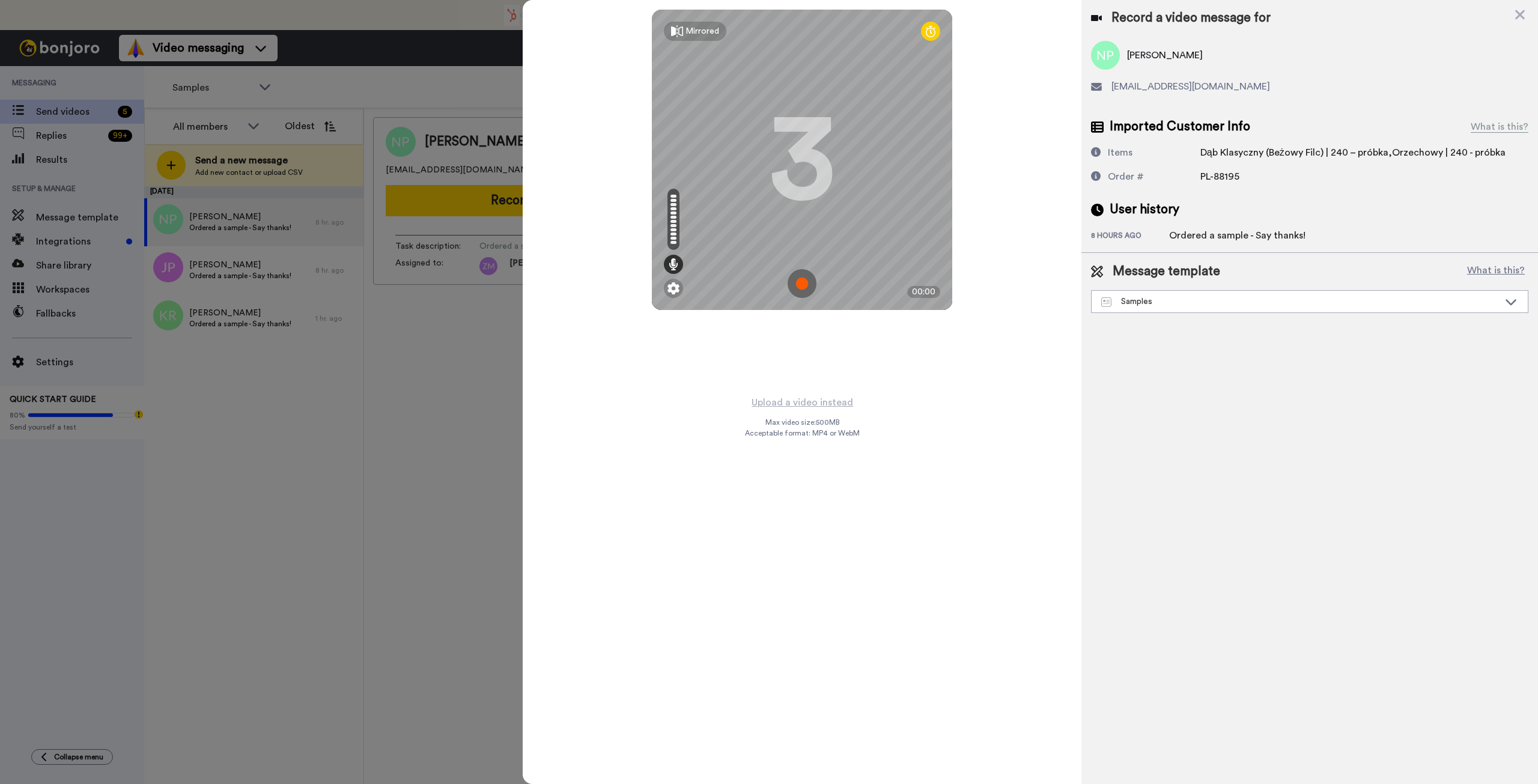
click at [803, 284] on img at bounding box center [802, 284] width 29 height 29
click at [799, 284] on img at bounding box center [802, 284] width 29 height 29
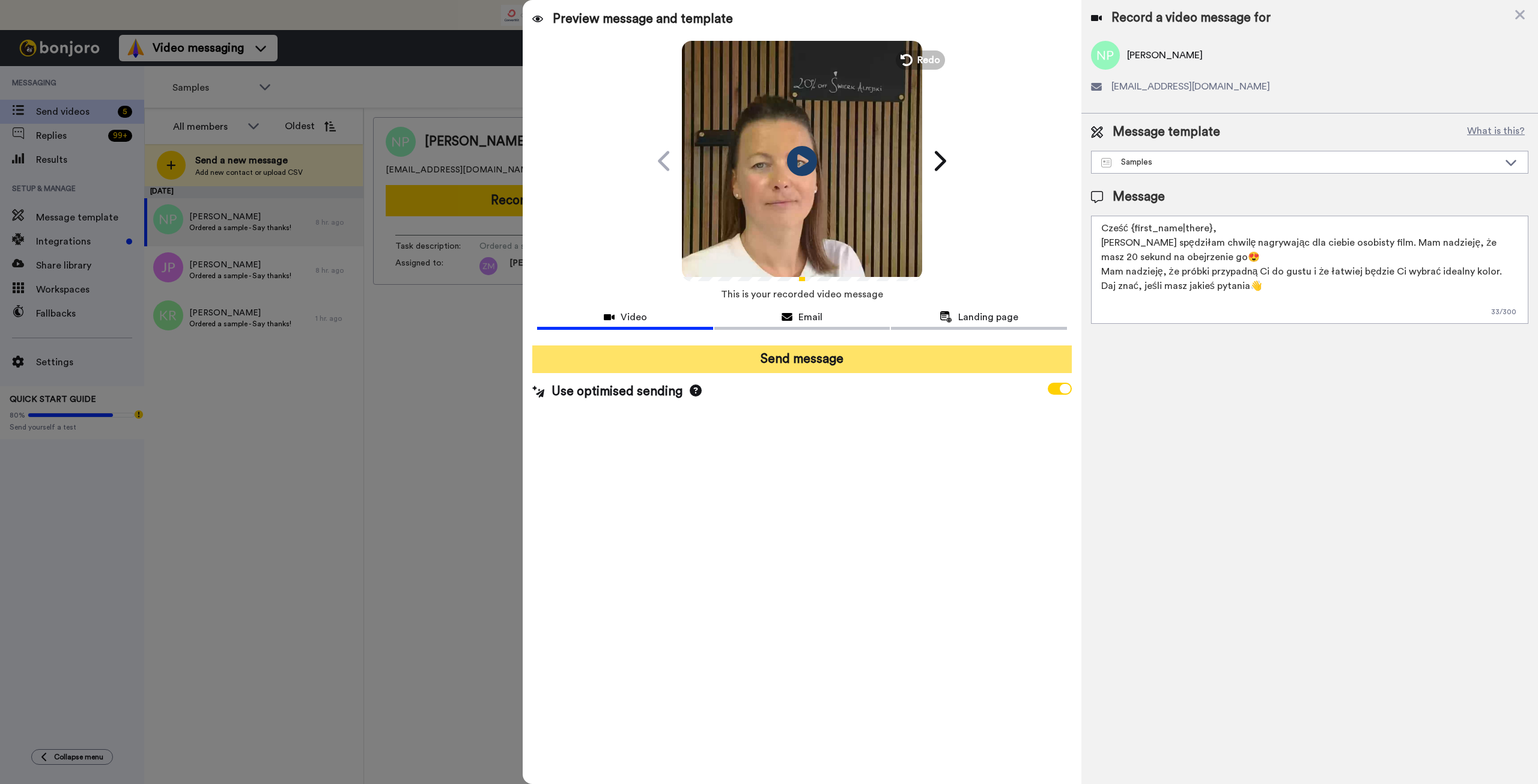
click at [842, 363] on button "Send message" at bounding box center [802, 359] width 539 height 28
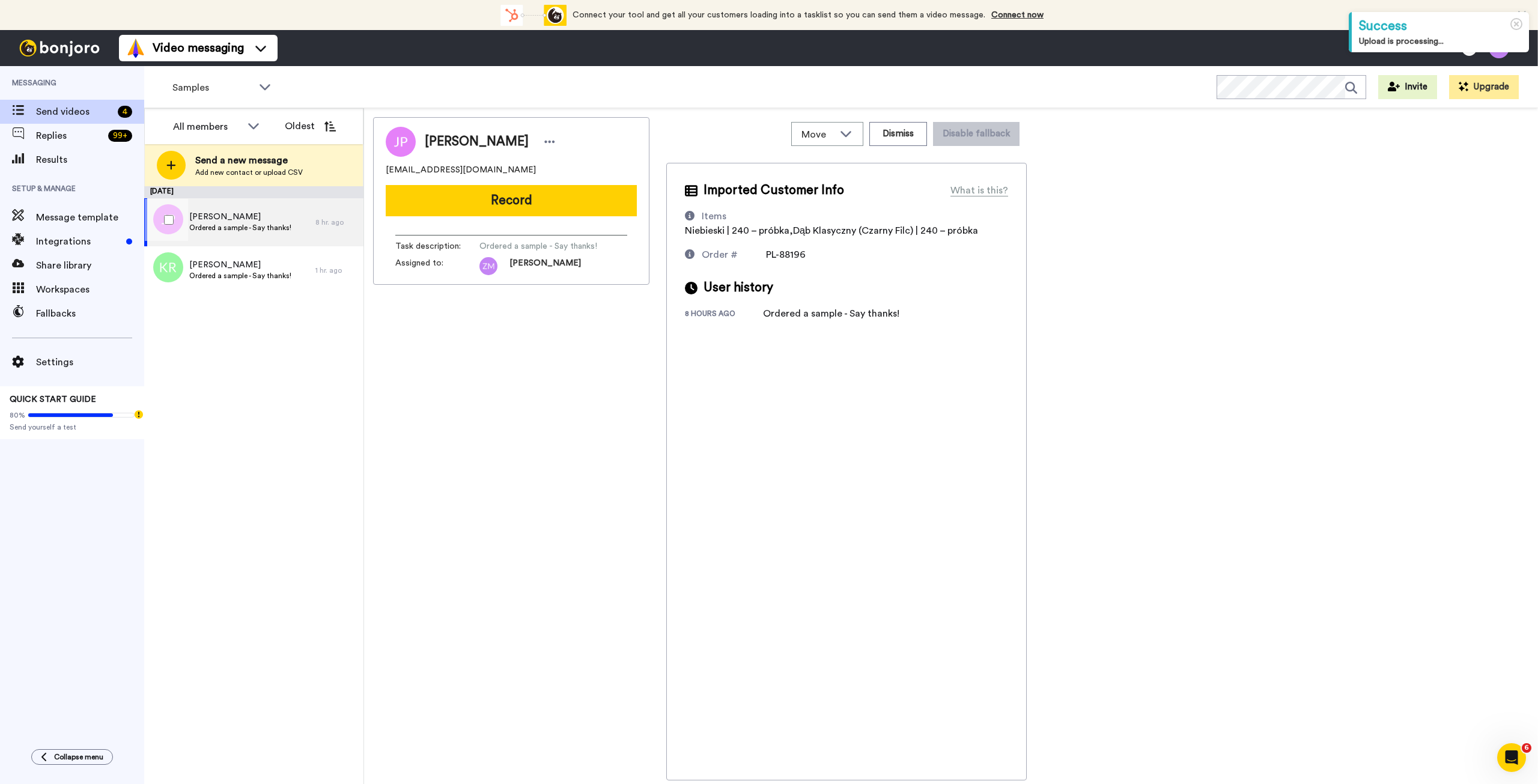
click at [232, 214] on span "[PERSON_NAME]" at bounding box center [240, 217] width 102 height 12
click at [554, 201] on button "Record" at bounding box center [511, 200] width 251 height 31
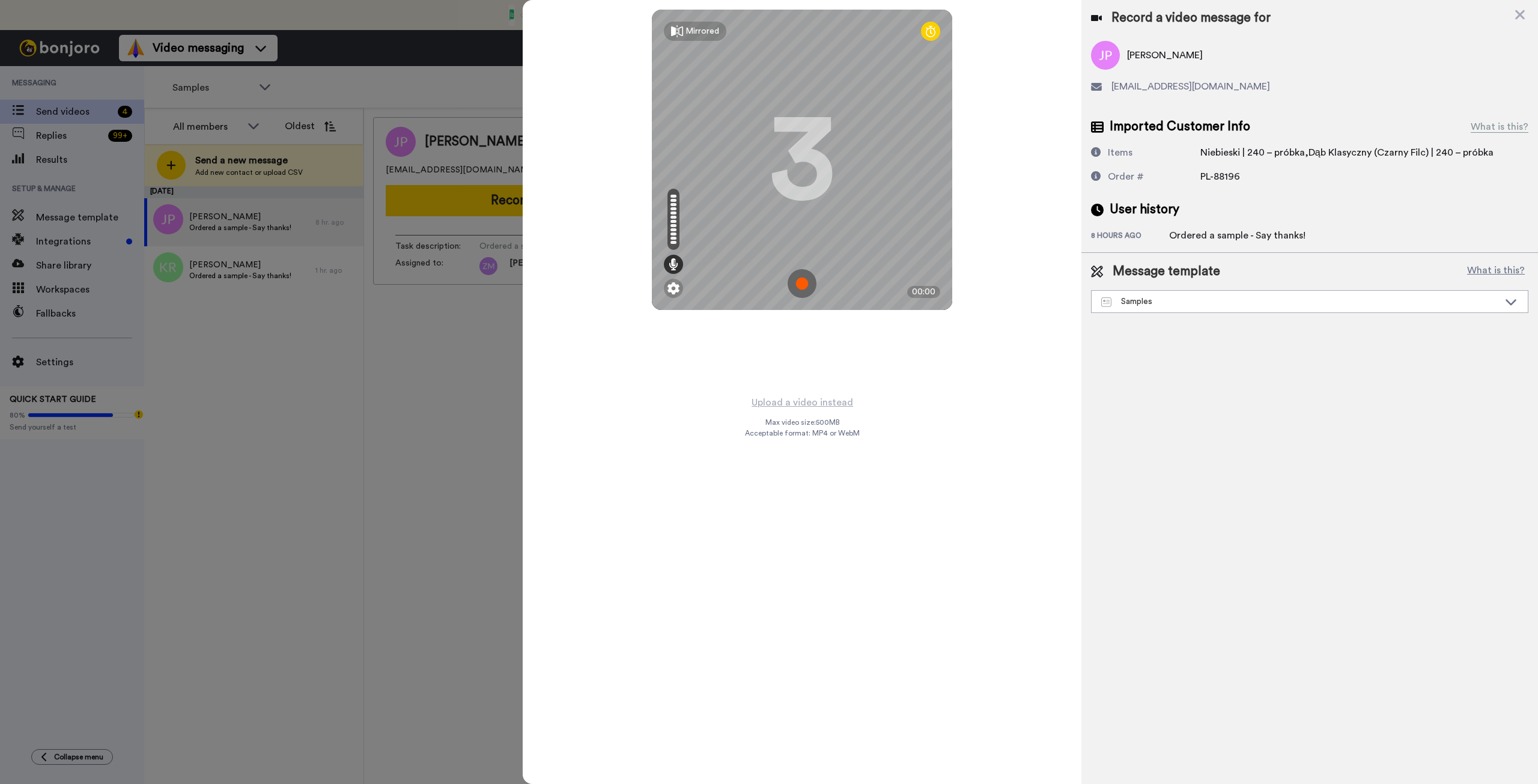
click at [798, 282] on img at bounding box center [802, 284] width 29 height 29
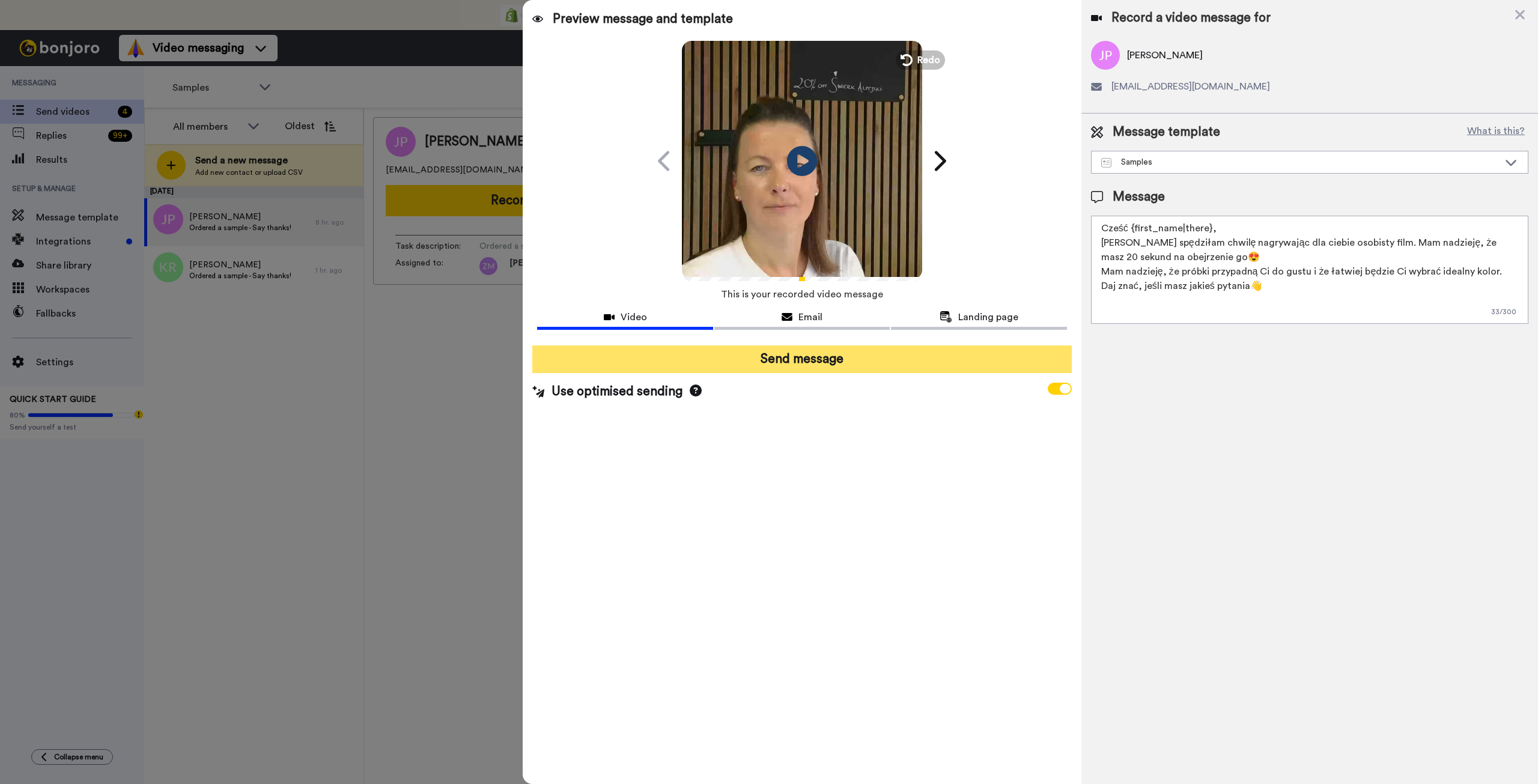
click at [927, 363] on button "Send message" at bounding box center [802, 359] width 539 height 28
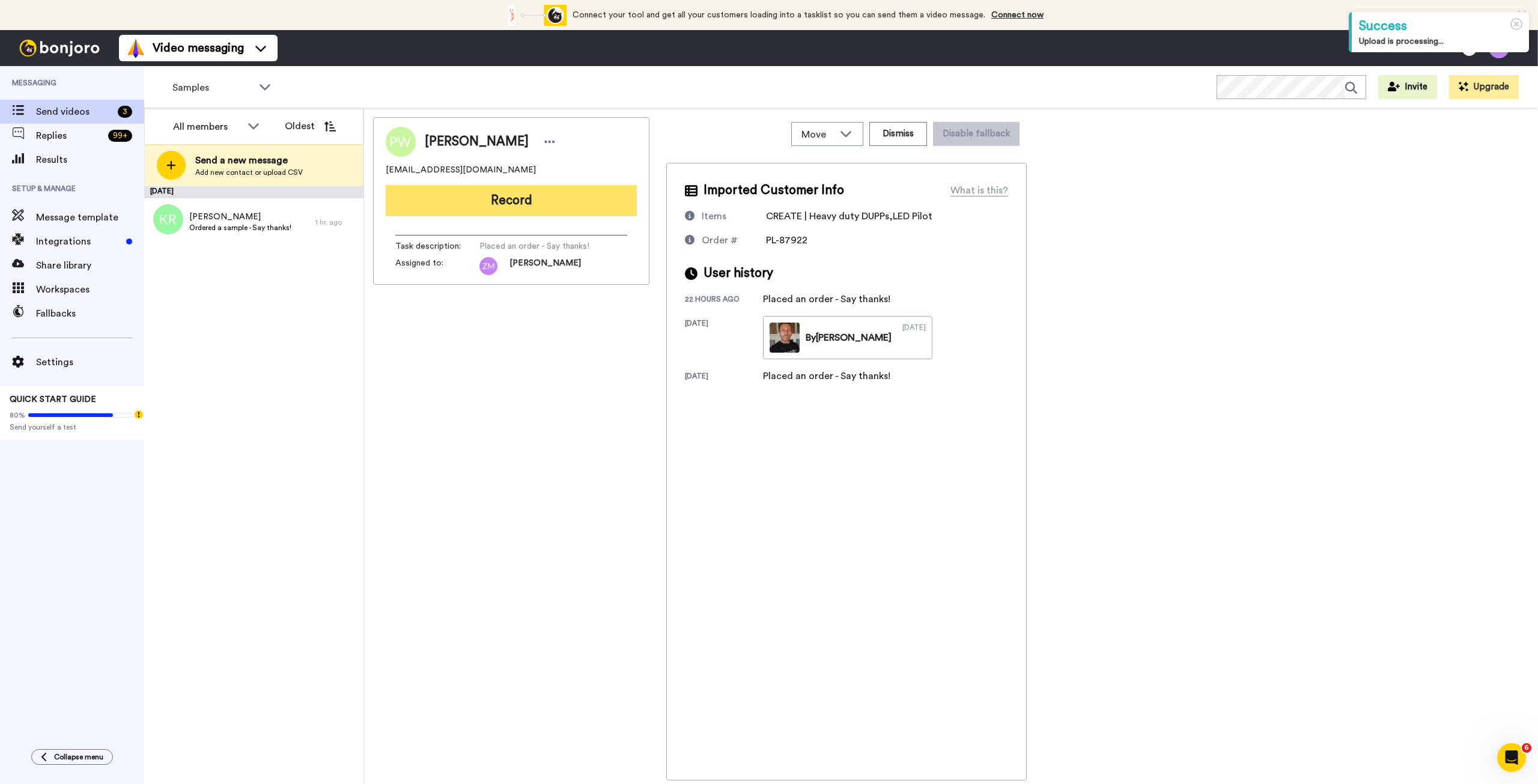
click at [512, 204] on button "Record" at bounding box center [511, 200] width 251 height 31
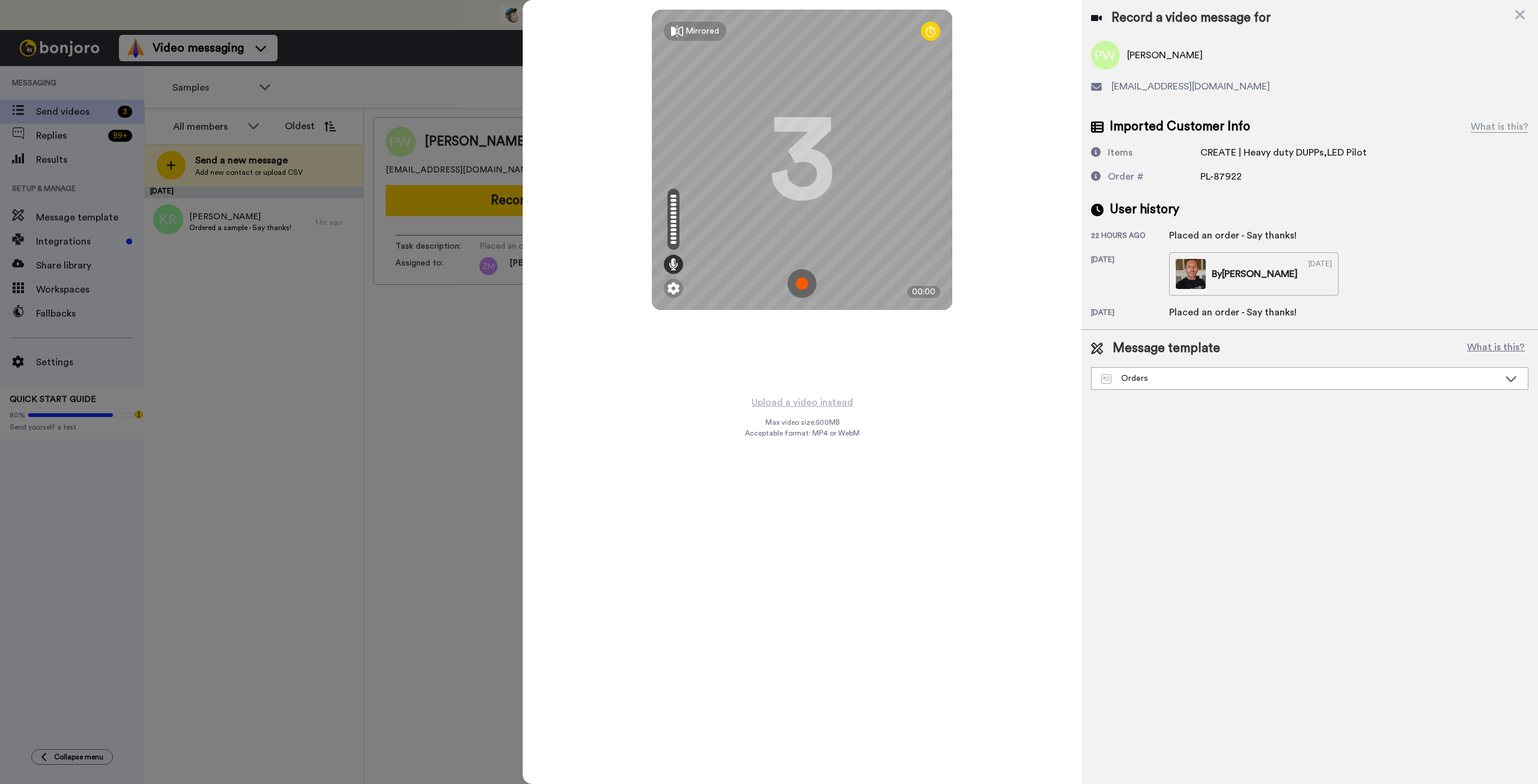
click at [803, 280] on img at bounding box center [802, 284] width 29 height 29
click at [810, 274] on img at bounding box center [802, 284] width 29 height 29
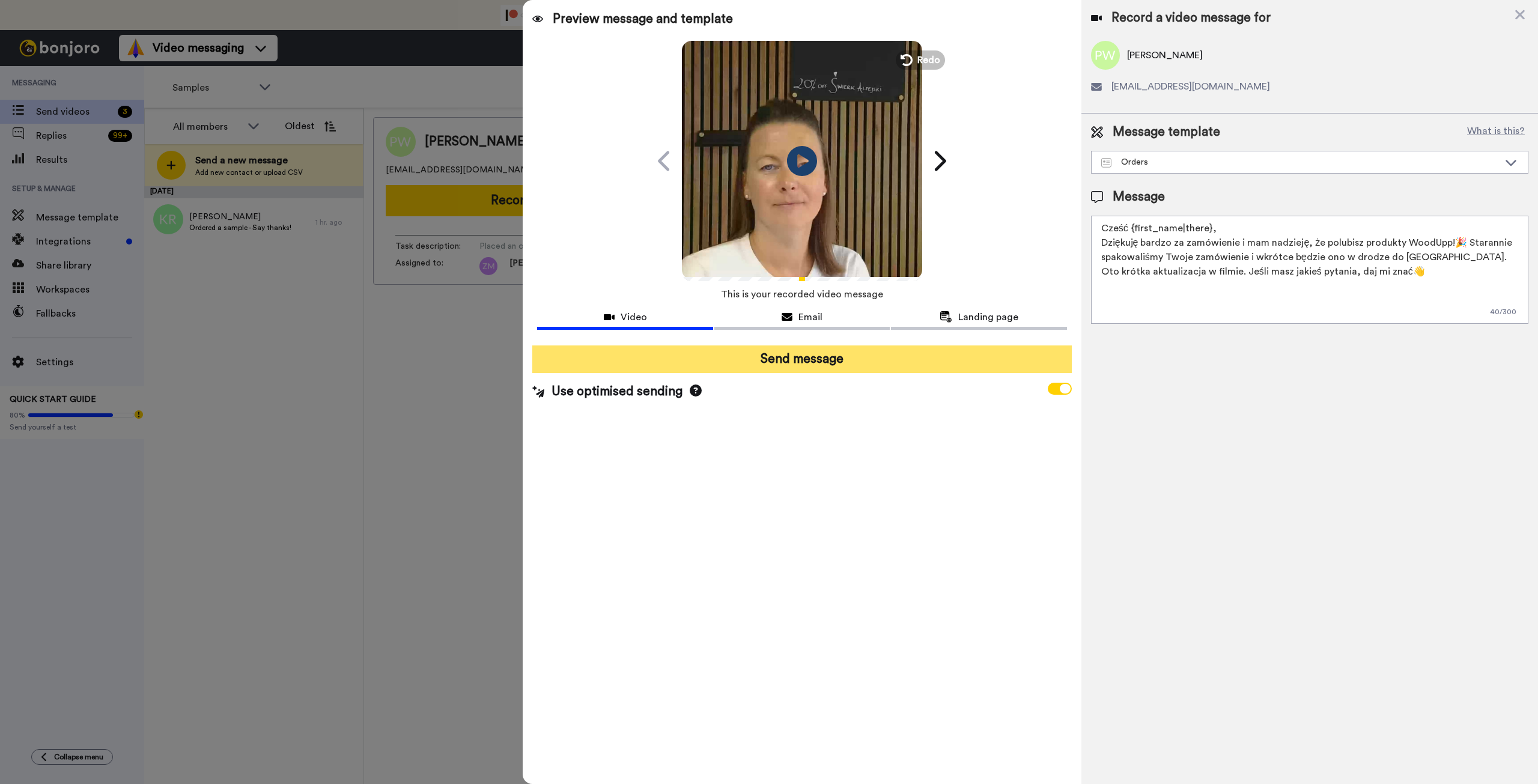
click at [870, 363] on button "Send message" at bounding box center [802, 359] width 539 height 28
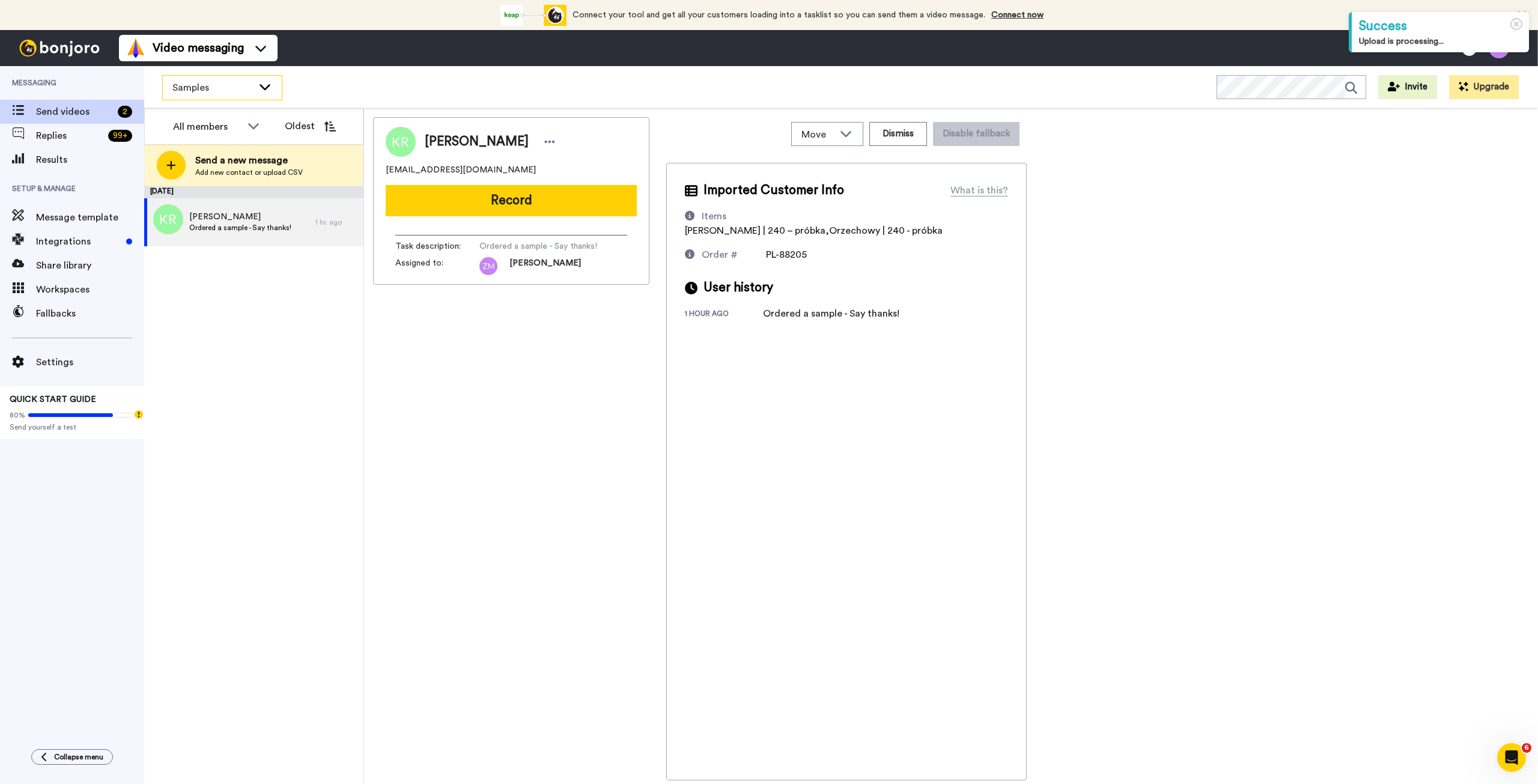
click at [267, 86] on icon at bounding box center [265, 87] width 11 height 6
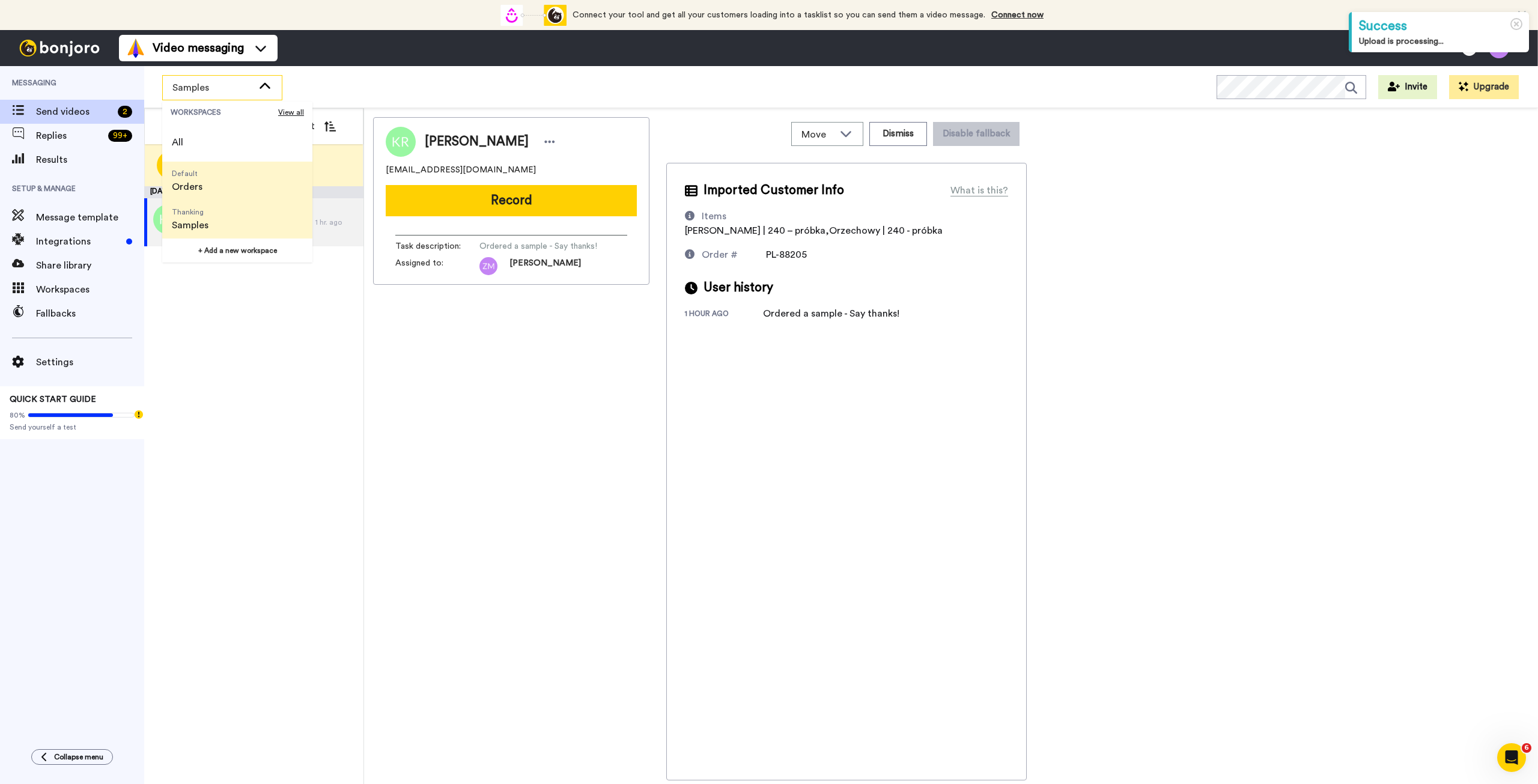
click at [234, 186] on li "Default Orders" at bounding box center [237, 180] width 150 height 38
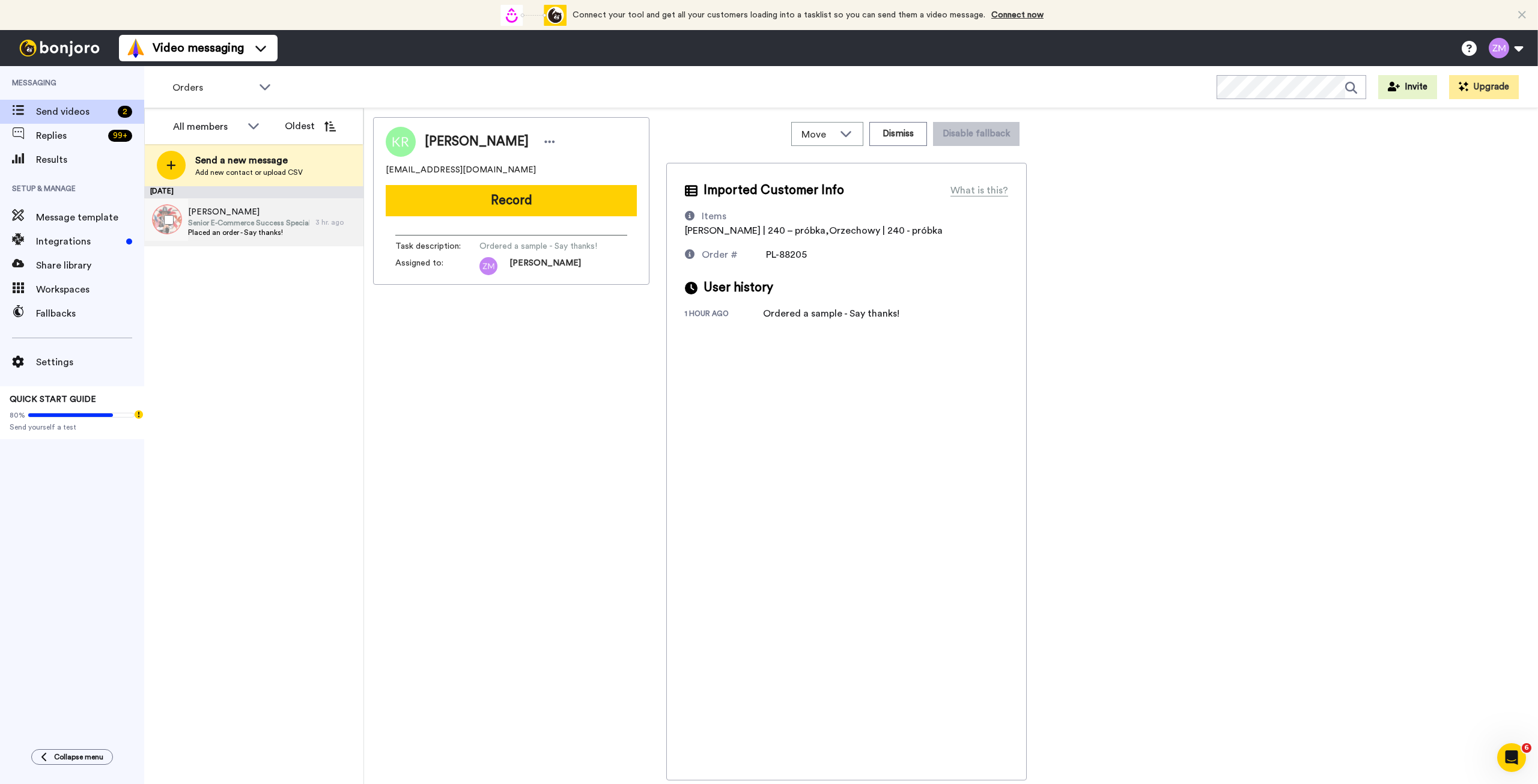
click at [331, 224] on div "3 hr. ago" at bounding box center [336, 222] width 42 height 10
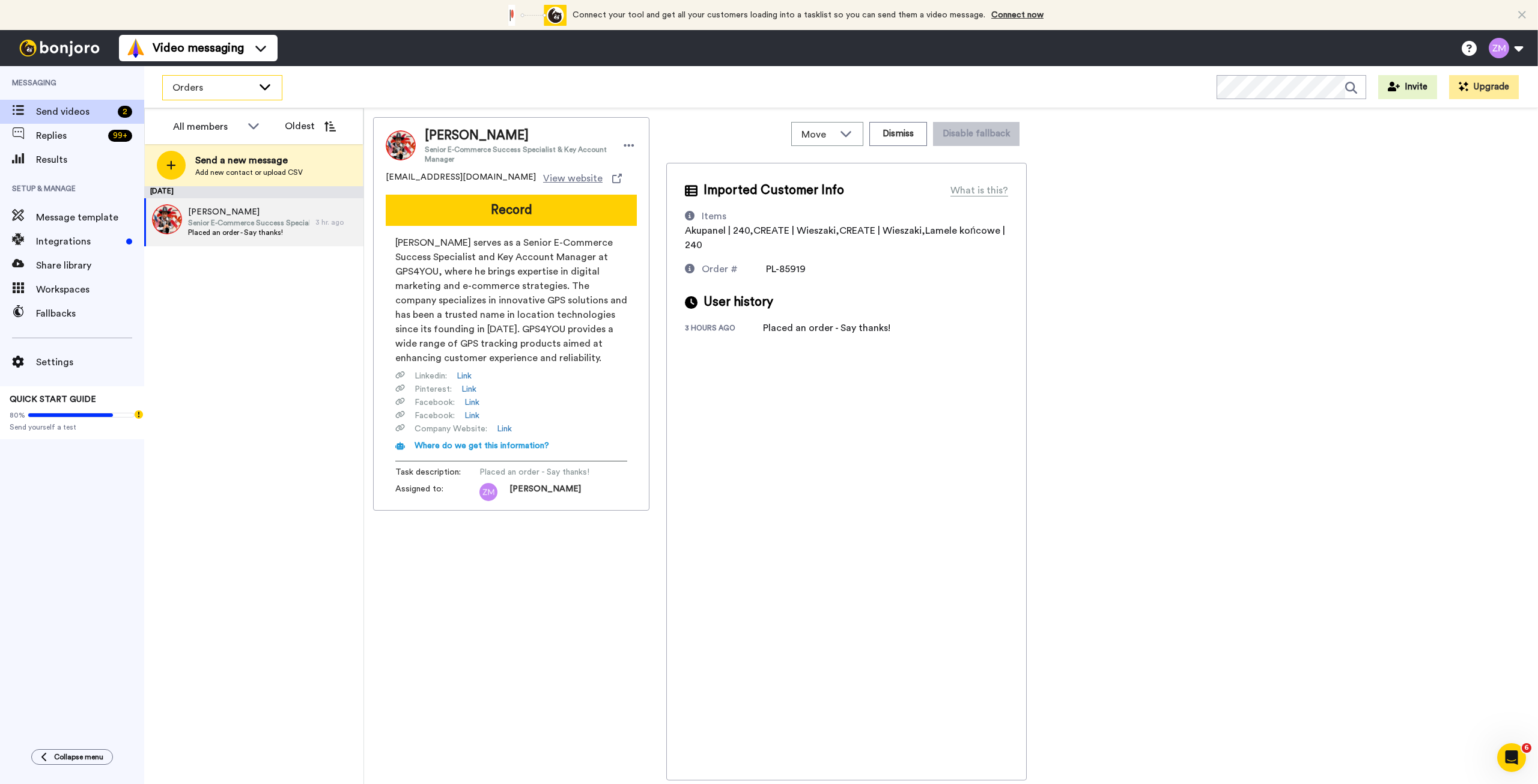
click at [265, 90] on icon at bounding box center [265, 87] width 11 height 6
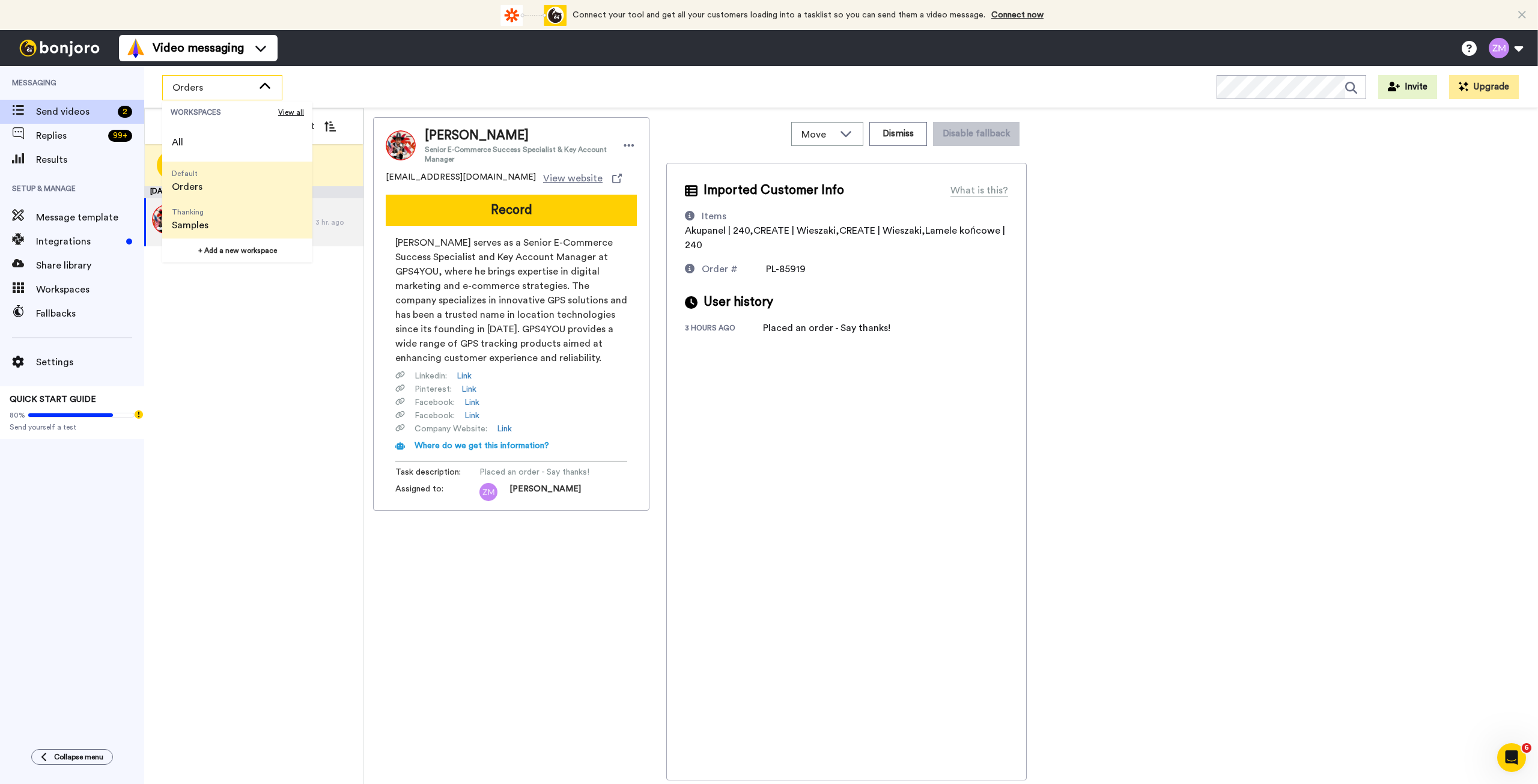
click at [216, 219] on span "Thanking Samples" at bounding box center [190, 219] width 56 height 38
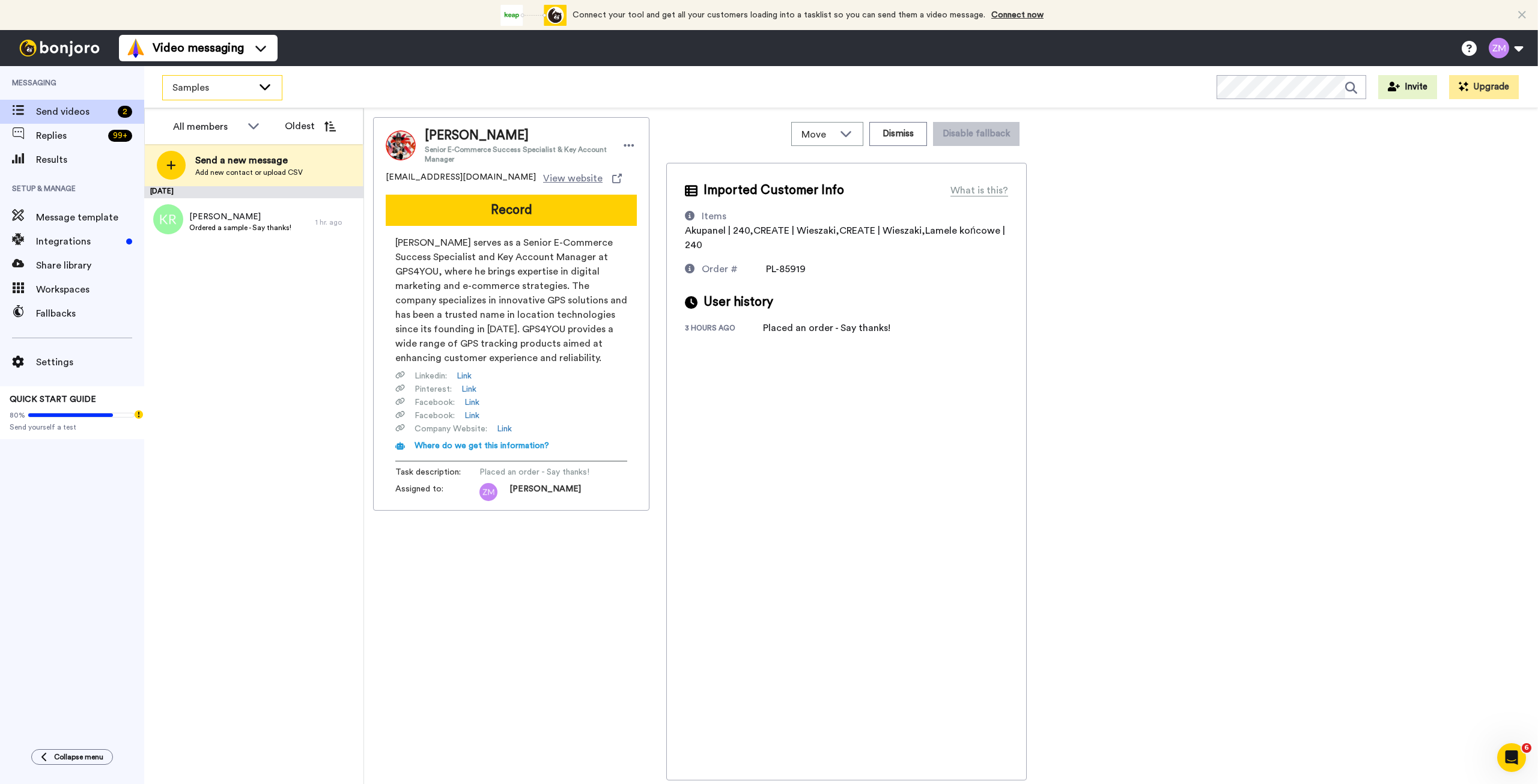
click at [261, 88] on icon at bounding box center [265, 86] width 14 height 12
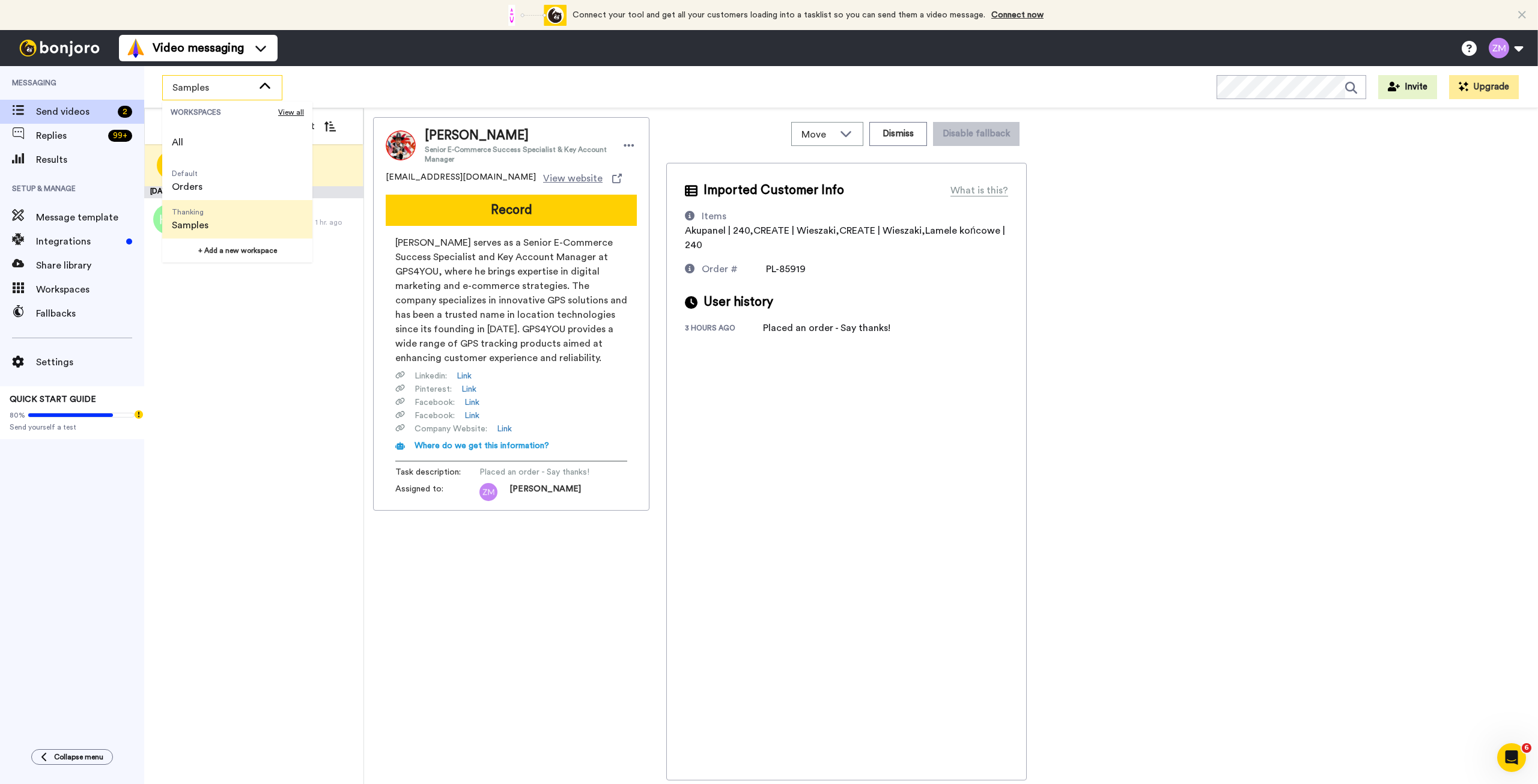
click at [221, 214] on li "Thanking Samples" at bounding box center [237, 219] width 150 height 38
